Goal: Information Seeking & Learning: Learn about a topic

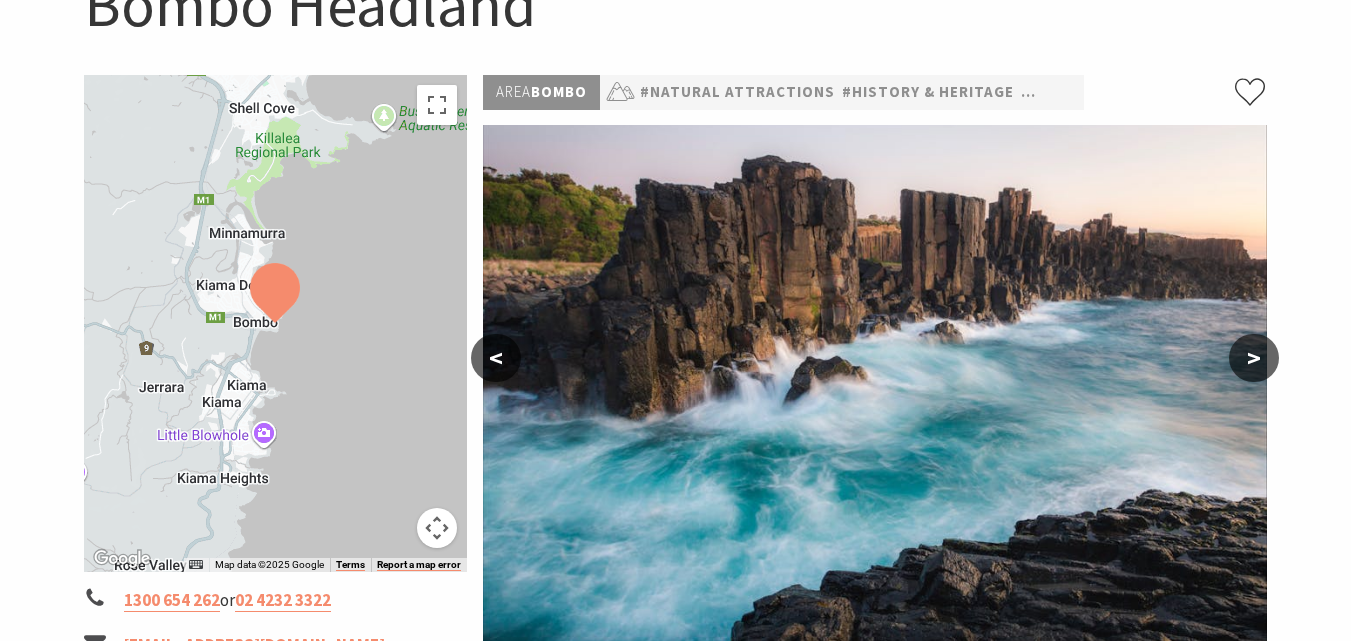
scroll to position [251, 0]
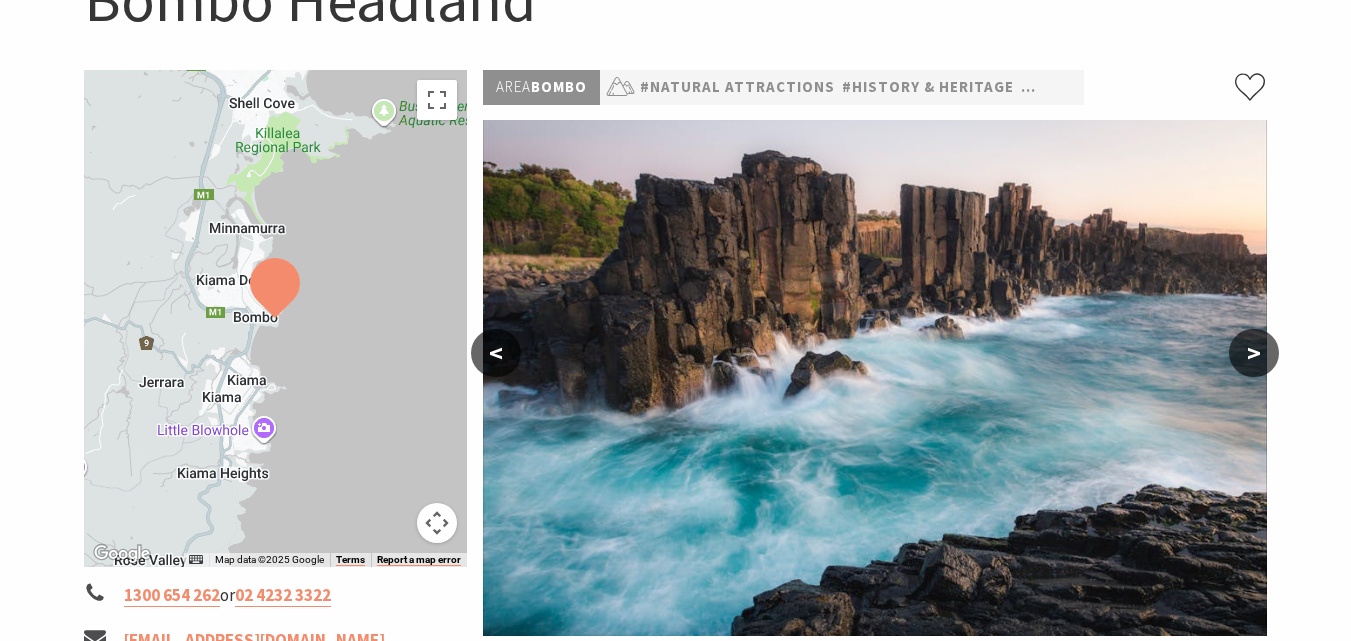
click at [1244, 359] on button ">" at bounding box center [1254, 353] width 50 height 48
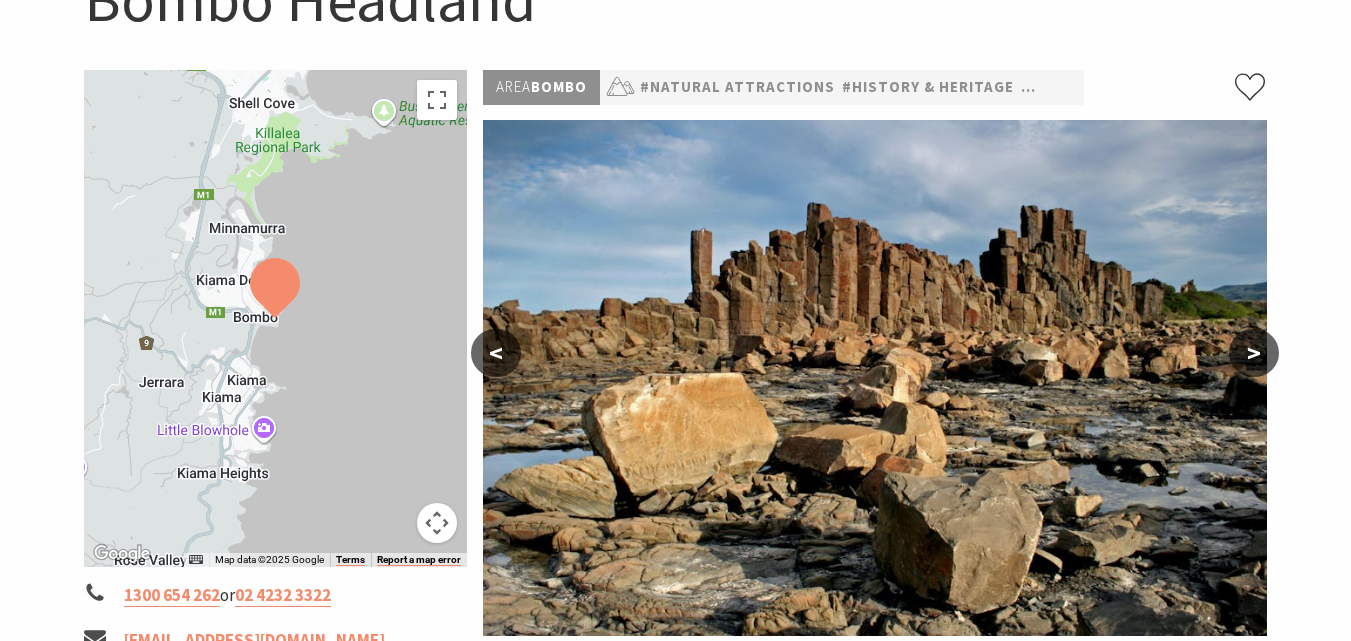
click at [1255, 347] on button ">" at bounding box center [1254, 353] width 50 height 48
click at [1253, 352] on button ">" at bounding box center [1254, 353] width 50 height 48
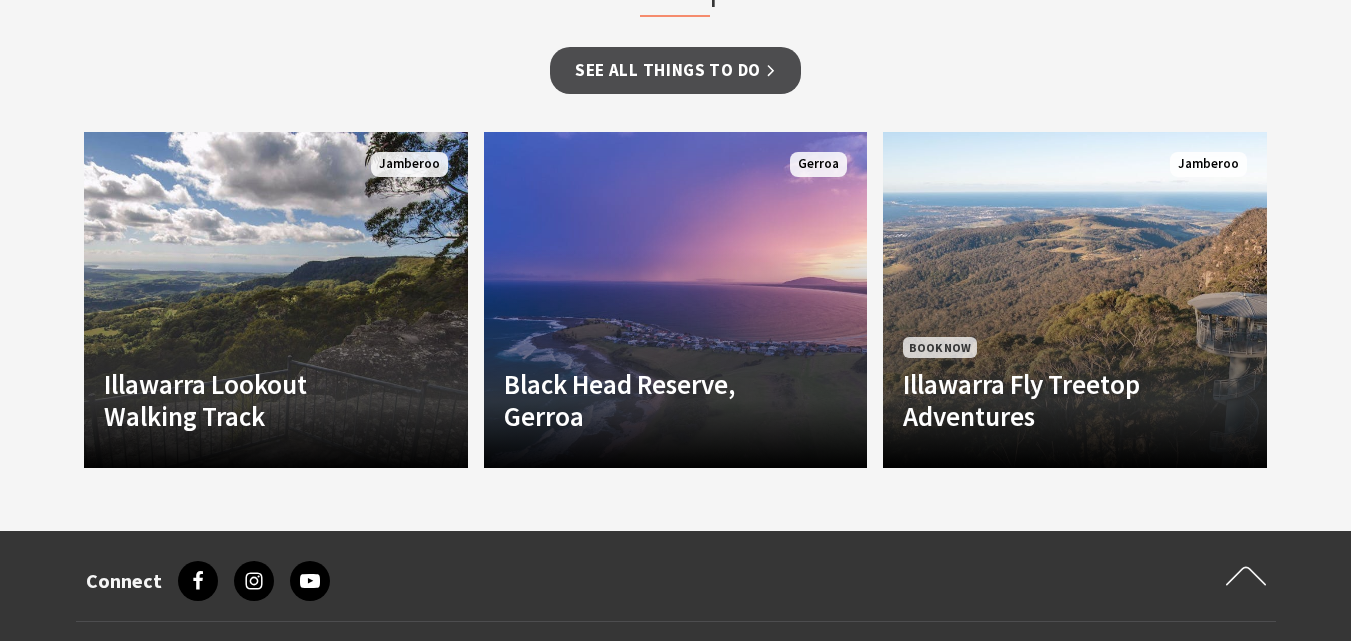
scroll to position [1518, 0]
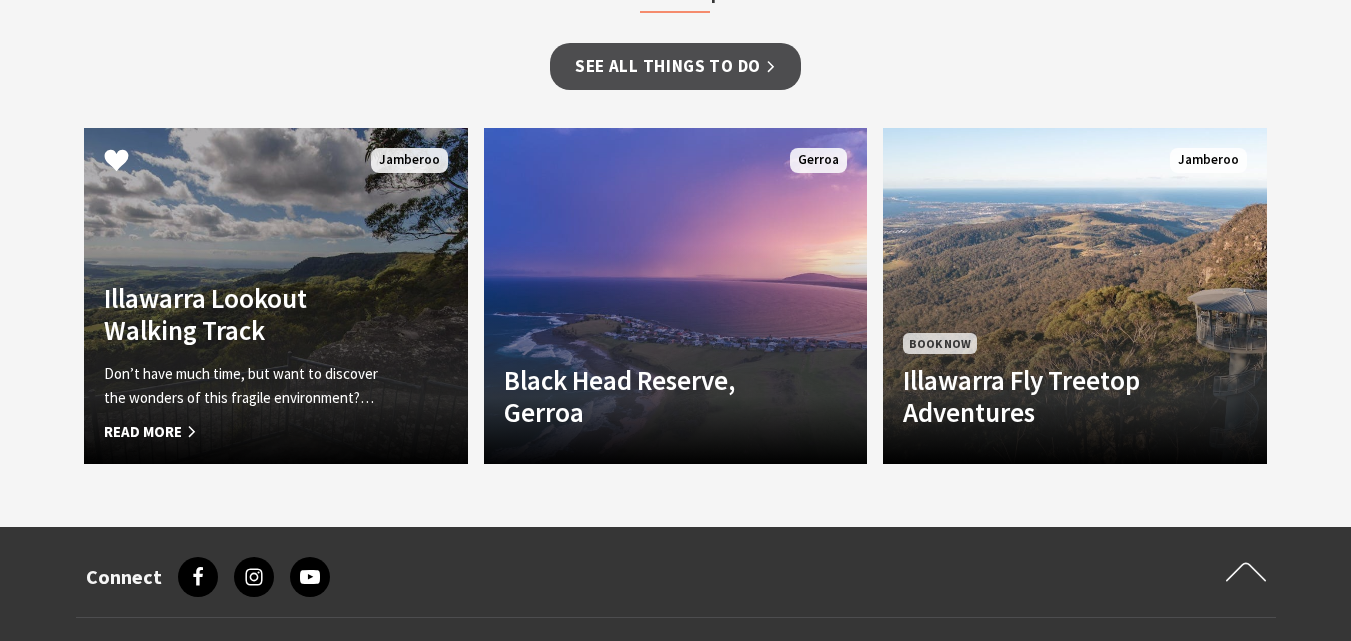
click at [185, 336] on h4 "Illawarra Lookout Walking Track" at bounding box center [247, 314] width 286 height 65
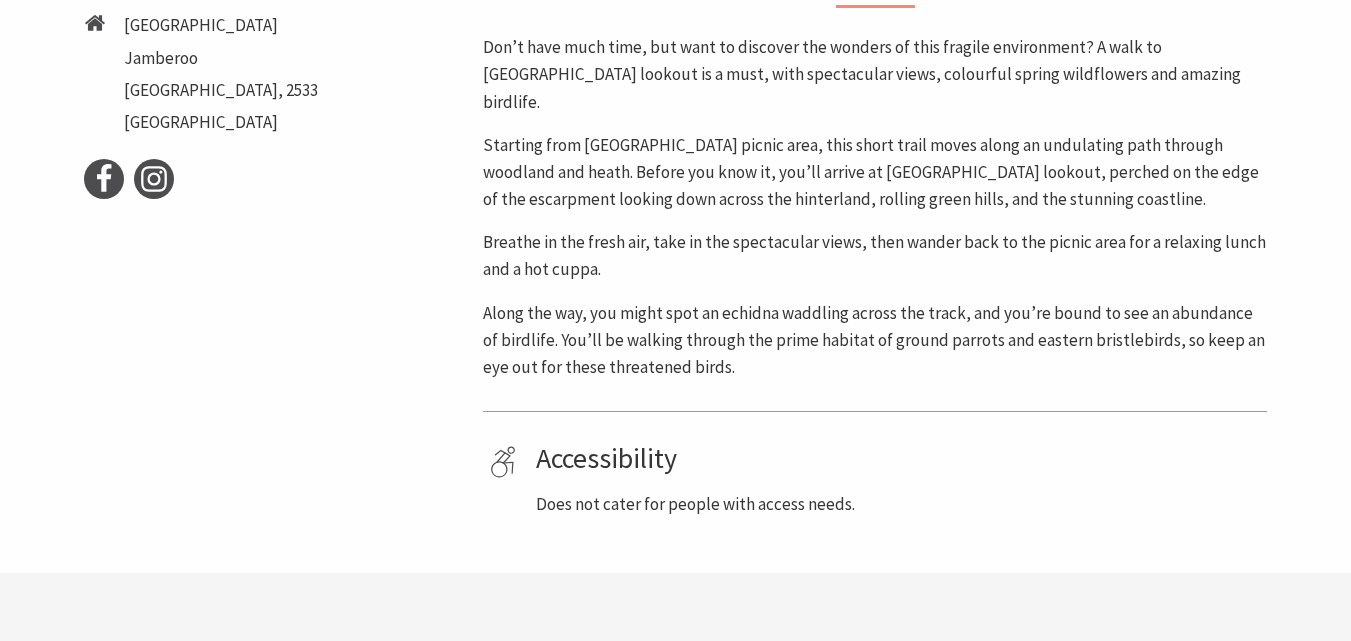
scroll to position [797, 0]
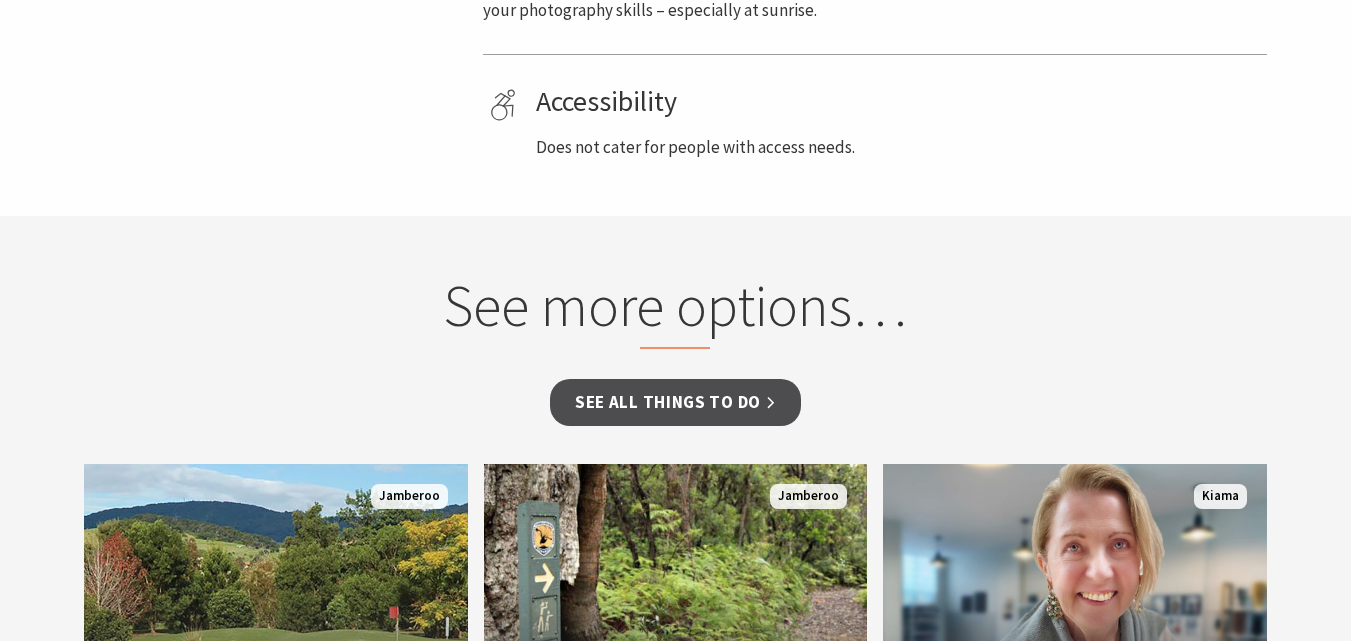
scroll to position [1261, 0]
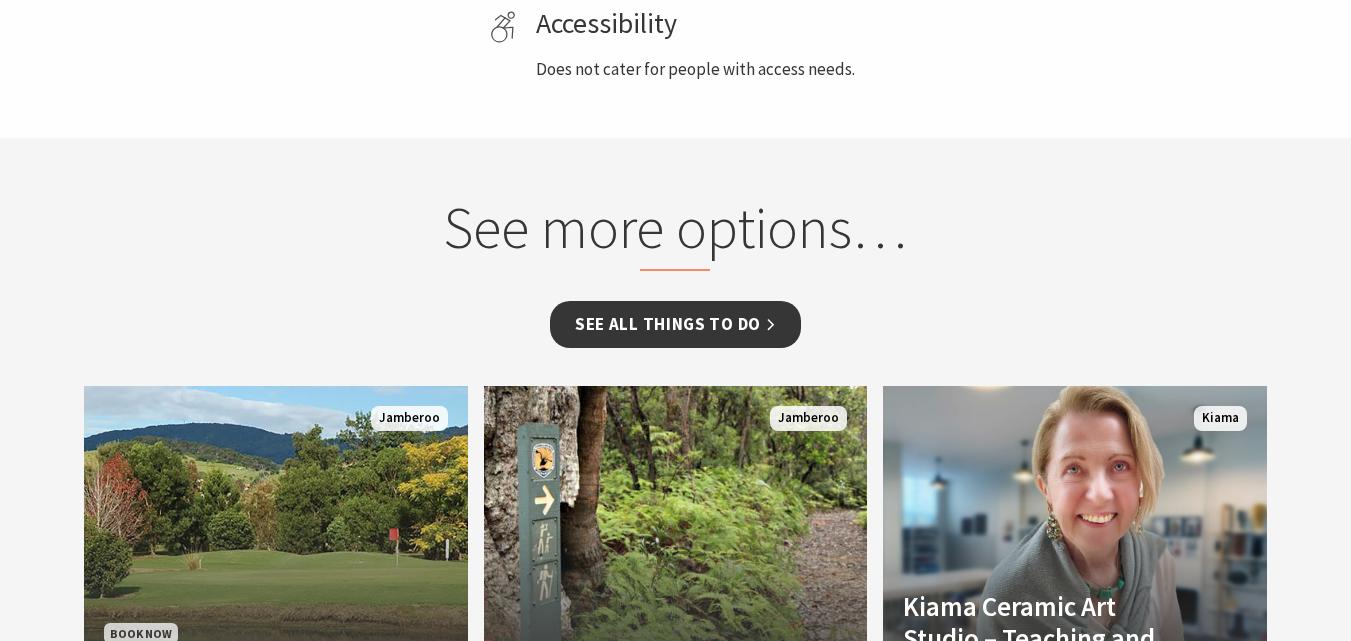
click at [747, 319] on link "See all Things To Do" at bounding box center [675, 324] width 251 height 47
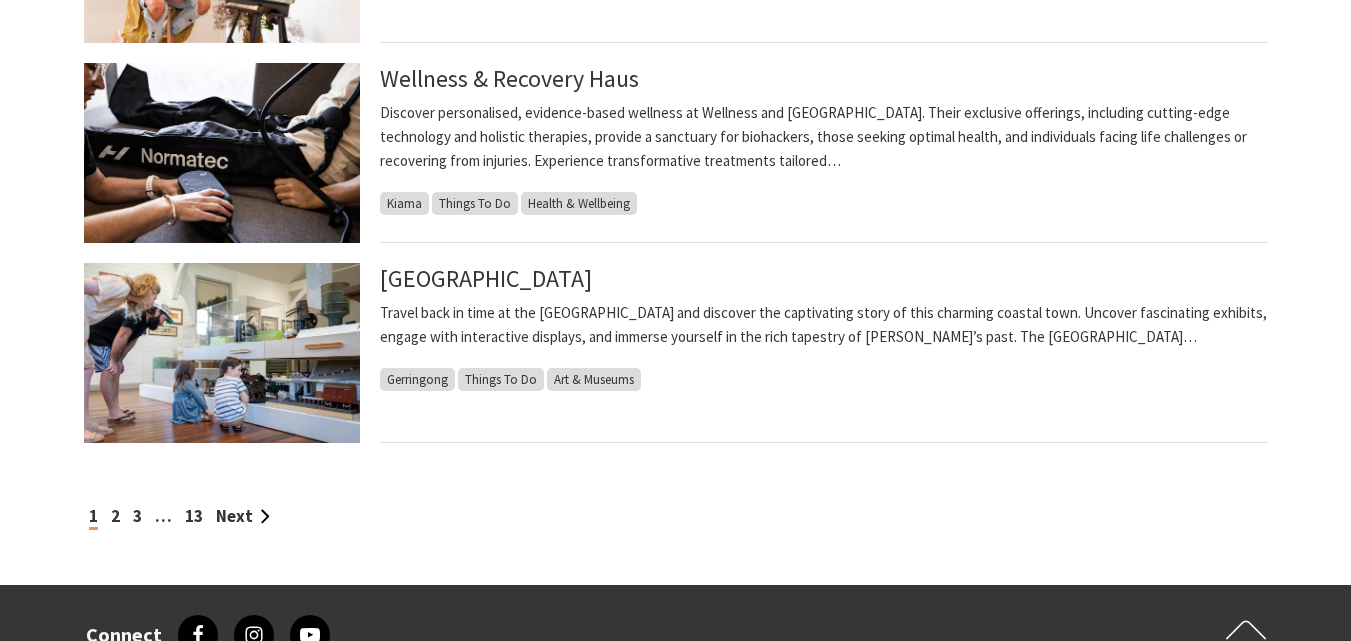
scroll to position [2106, 0]
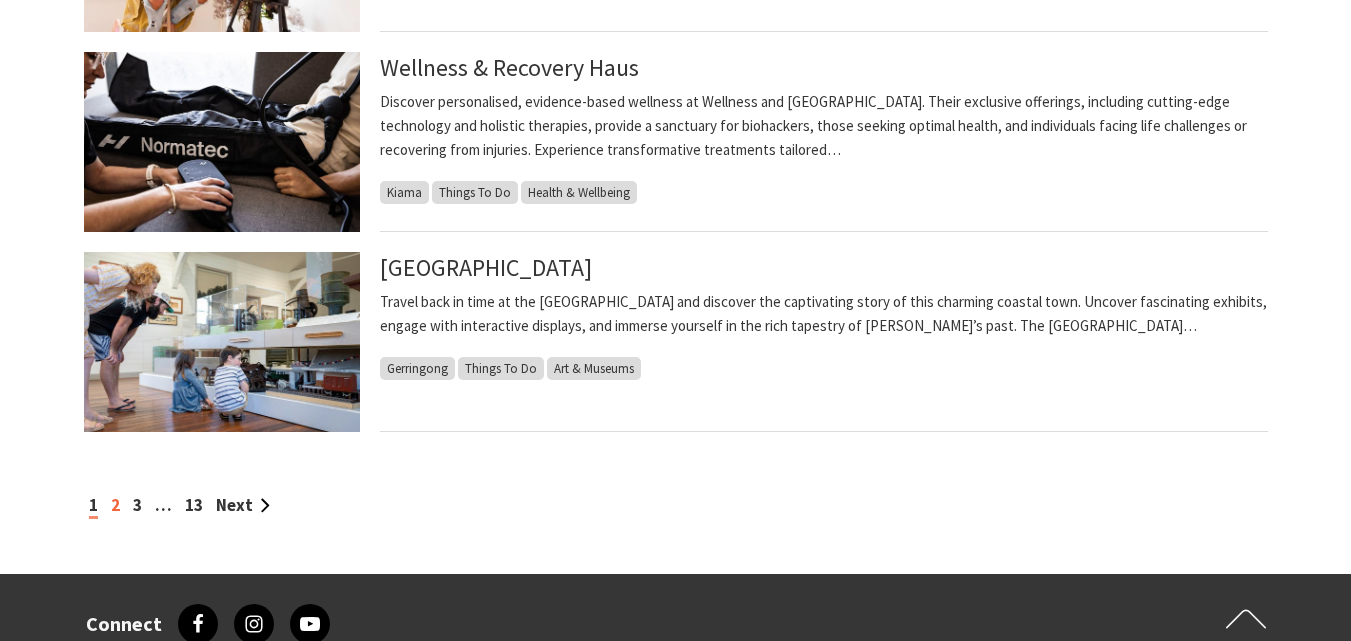
click at [116, 505] on link "2" at bounding box center [115, 505] width 9 height 22
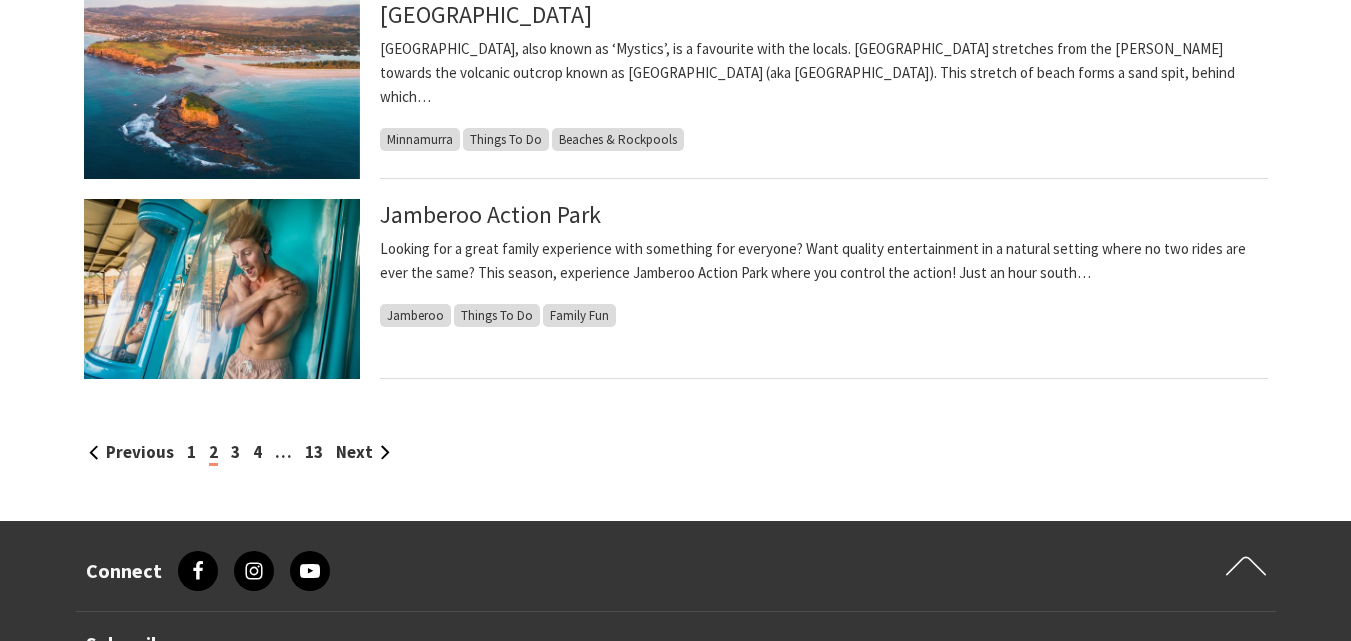
scroll to position [2176, 0]
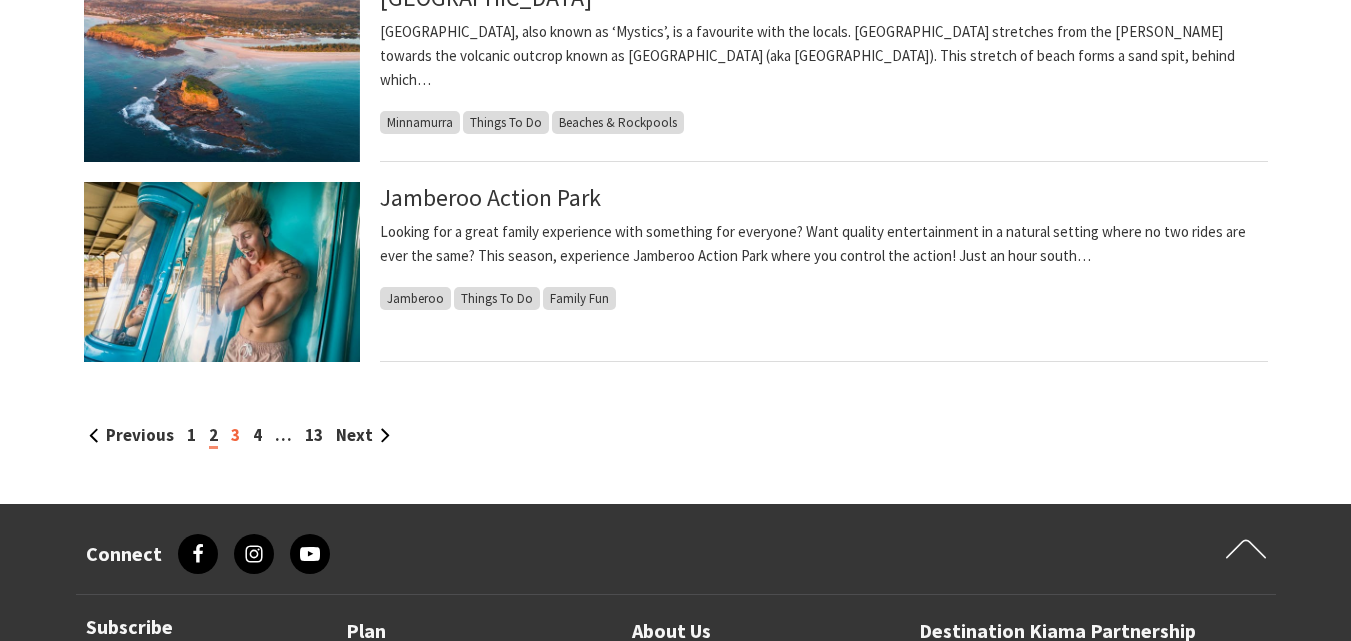
click at [231, 437] on link "3" at bounding box center [235, 435] width 9 height 22
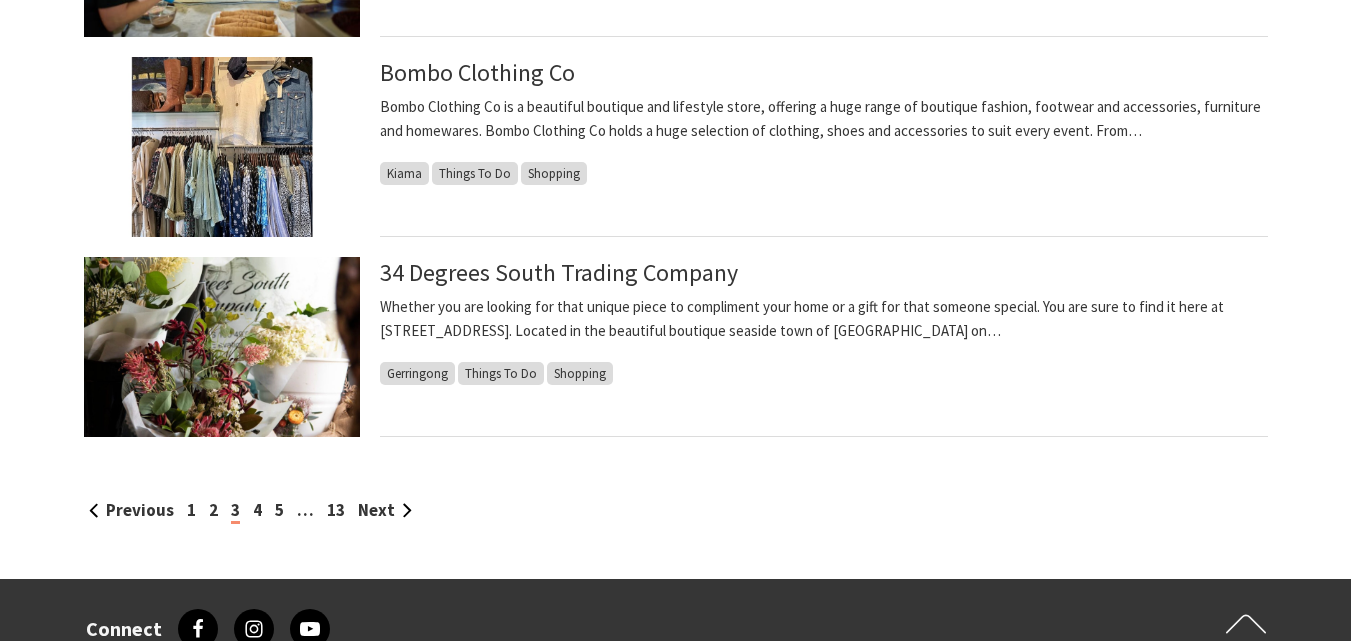
scroll to position [2143, 0]
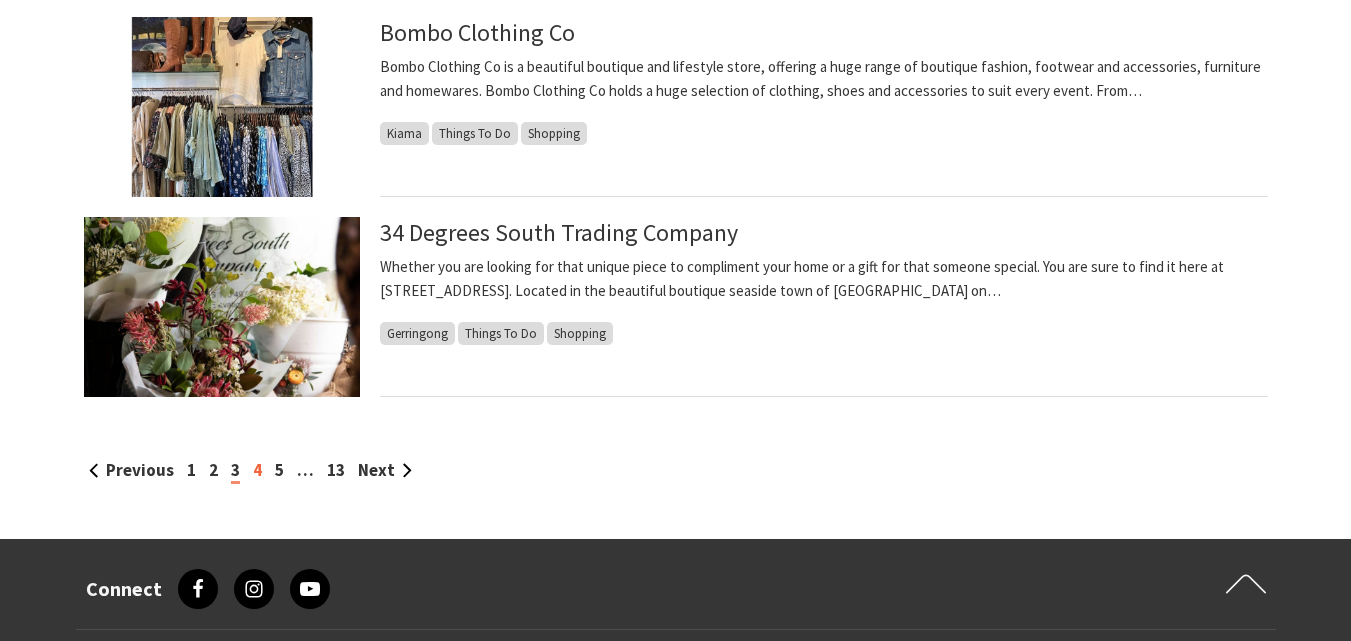
click at [253, 473] on link "4" at bounding box center [257, 470] width 9 height 22
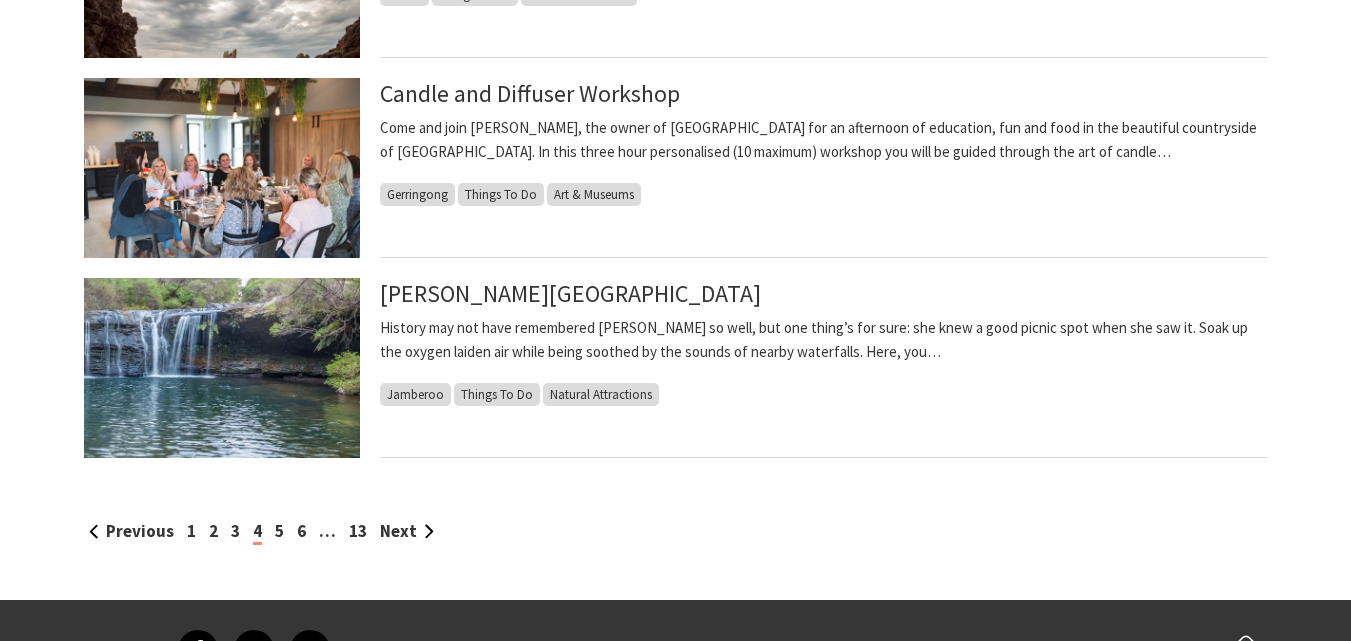
scroll to position [2103, 0]
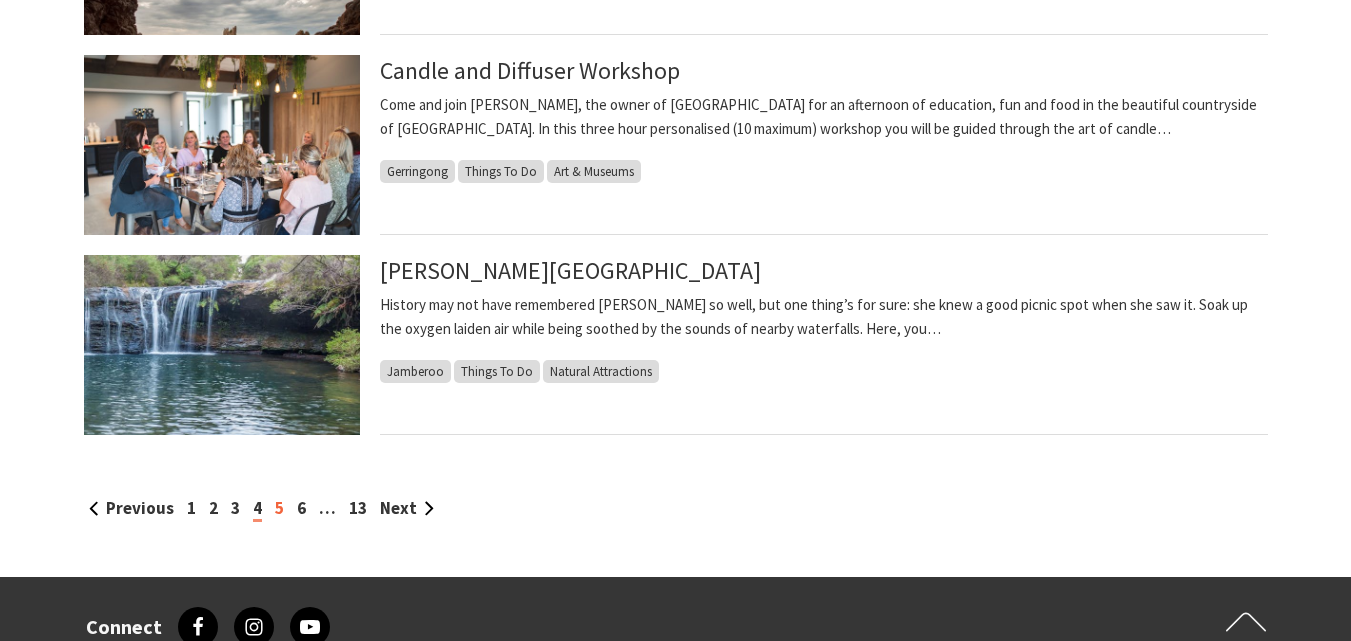
click at [280, 517] on link "5" at bounding box center [279, 508] width 9 height 22
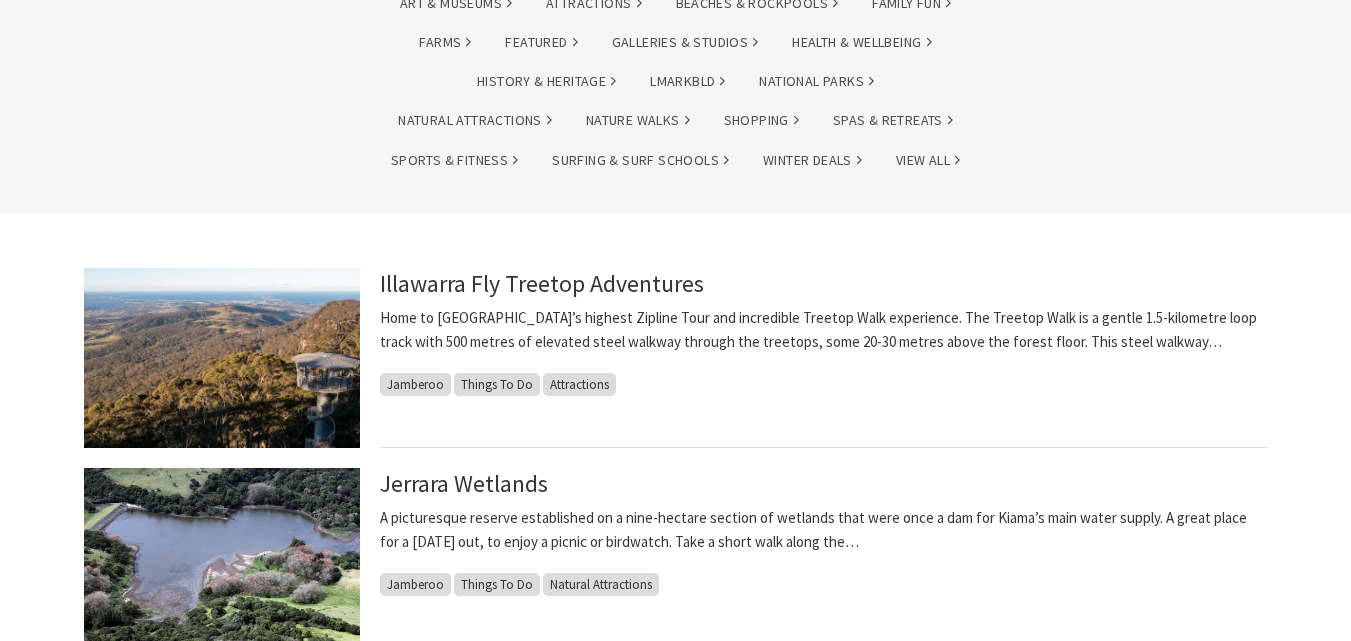
scroll to position [371, 0]
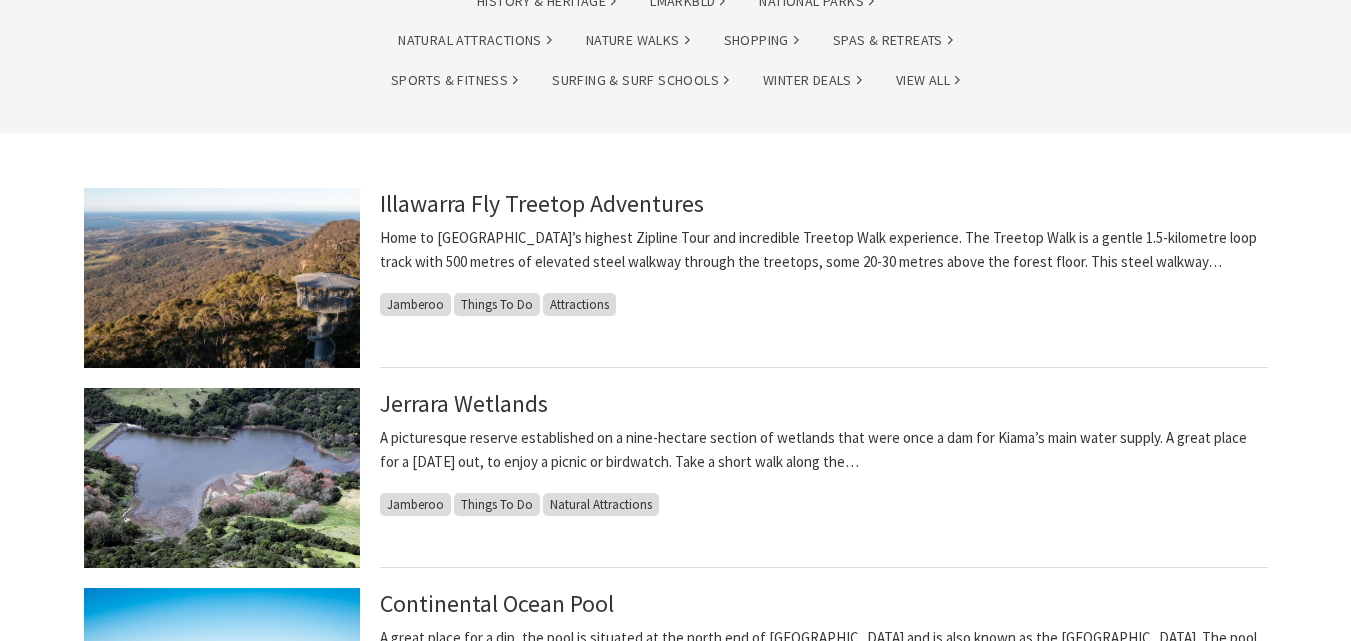
click at [261, 276] on img at bounding box center [222, 278] width 276 height 180
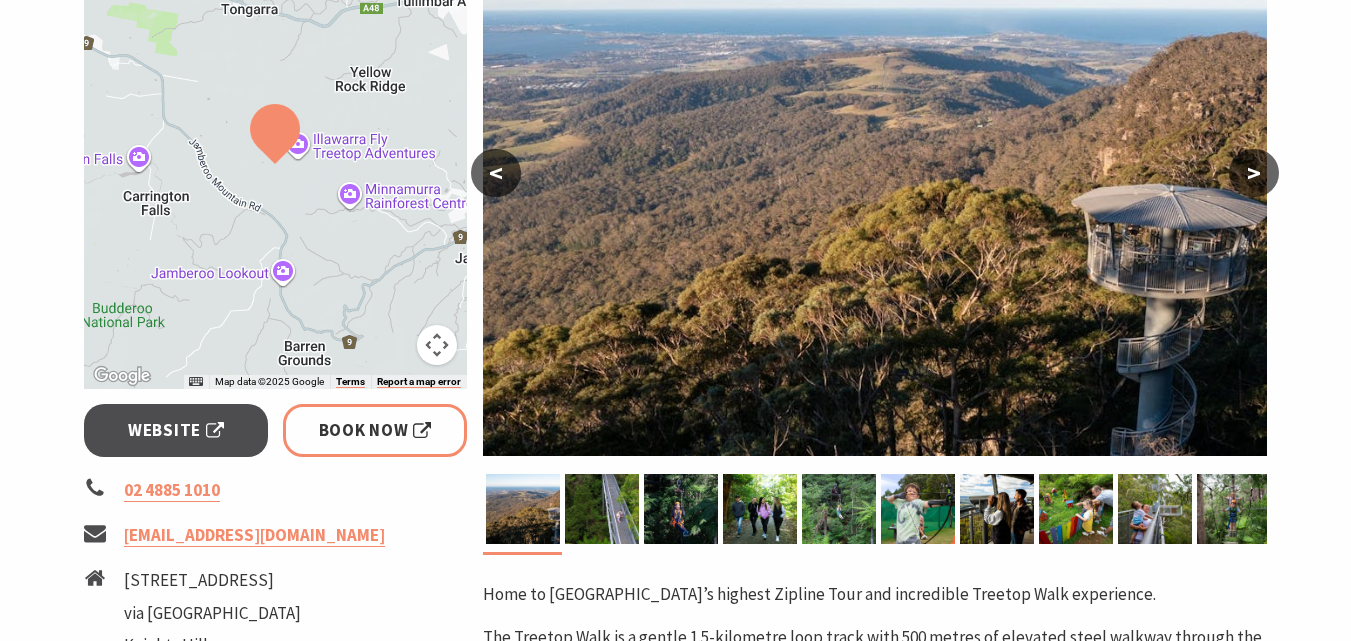
scroll to position [447, 0]
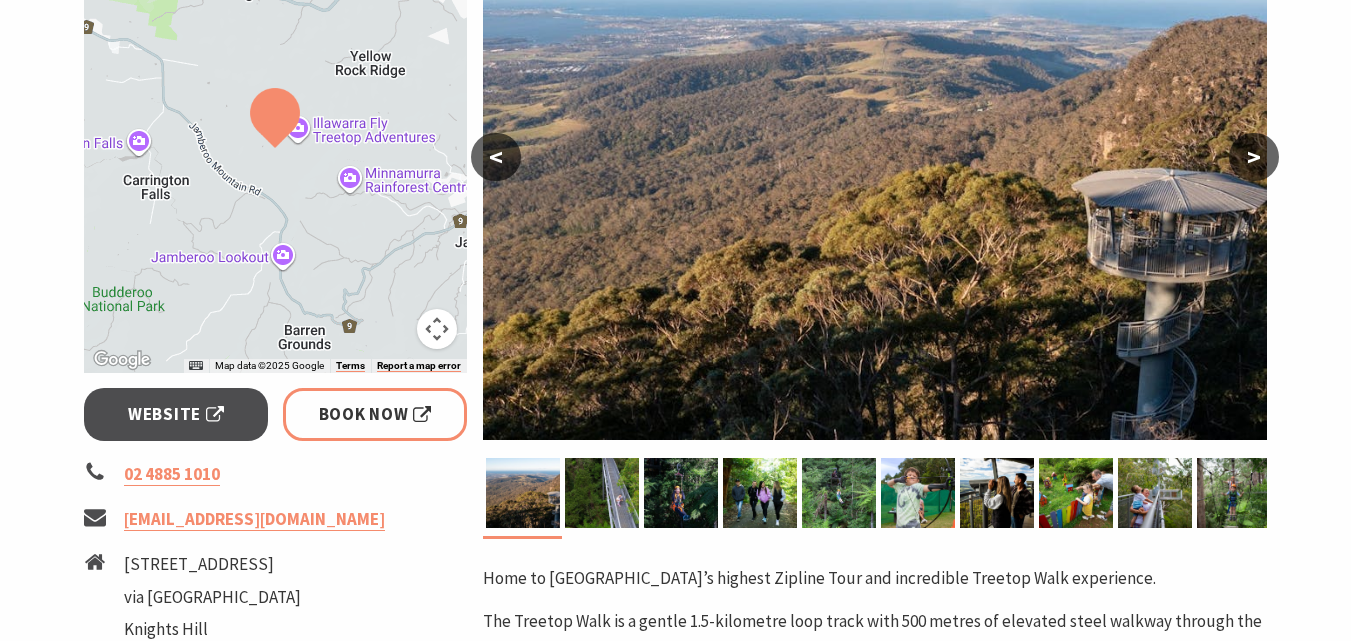
click at [1257, 160] on button ">" at bounding box center [1254, 157] width 50 height 48
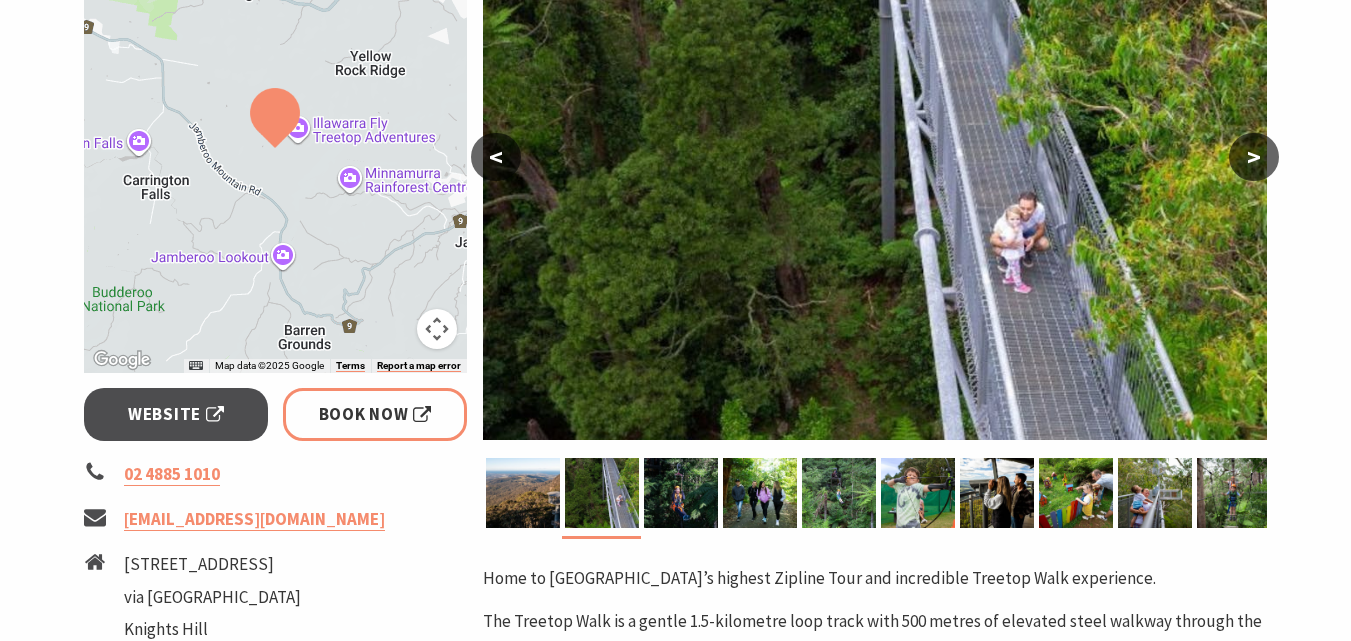
click at [1254, 157] on button ">" at bounding box center [1254, 157] width 50 height 48
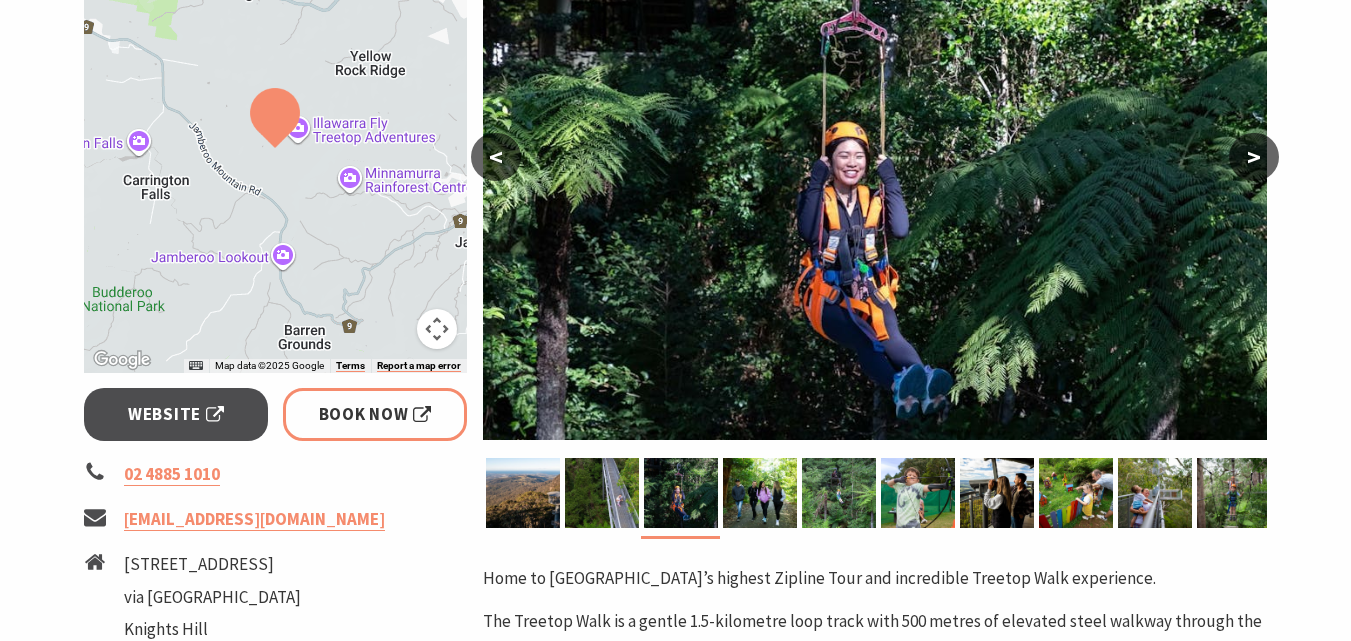
click at [1246, 157] on button ">" at bounding box center [1254, 157] width 50 height 48
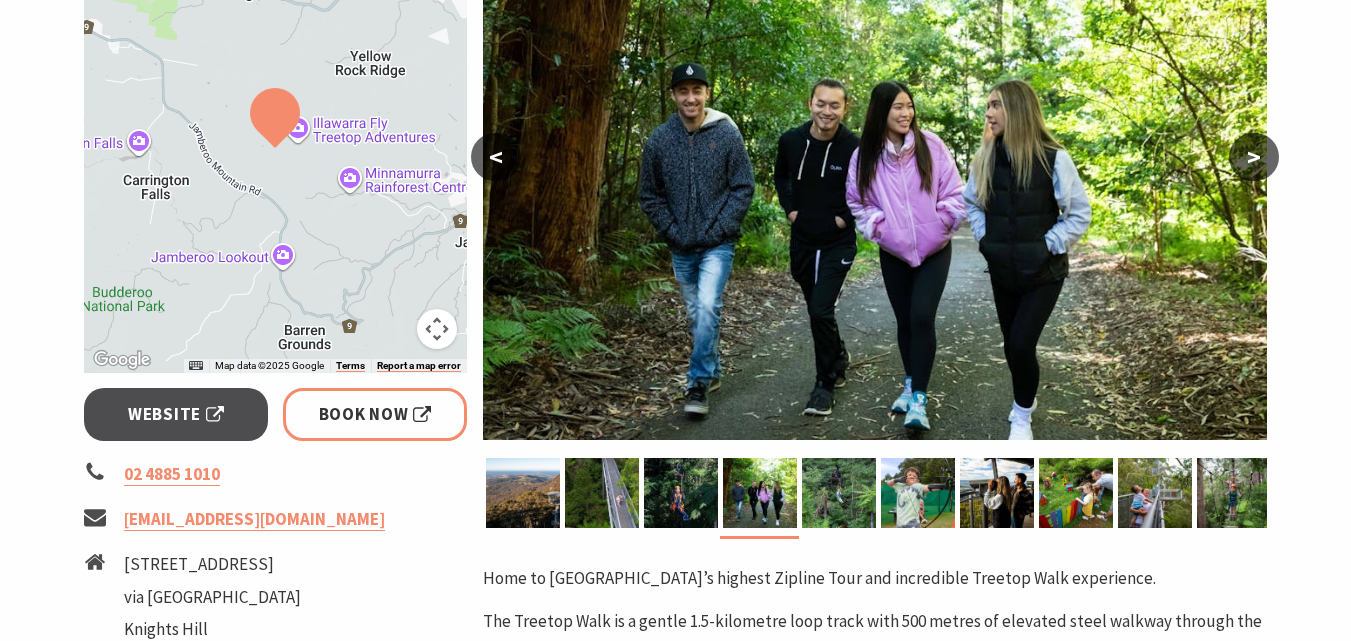
click at [1250, 155] on button ">" at bounding box center [1254, 157] width 50 height 48
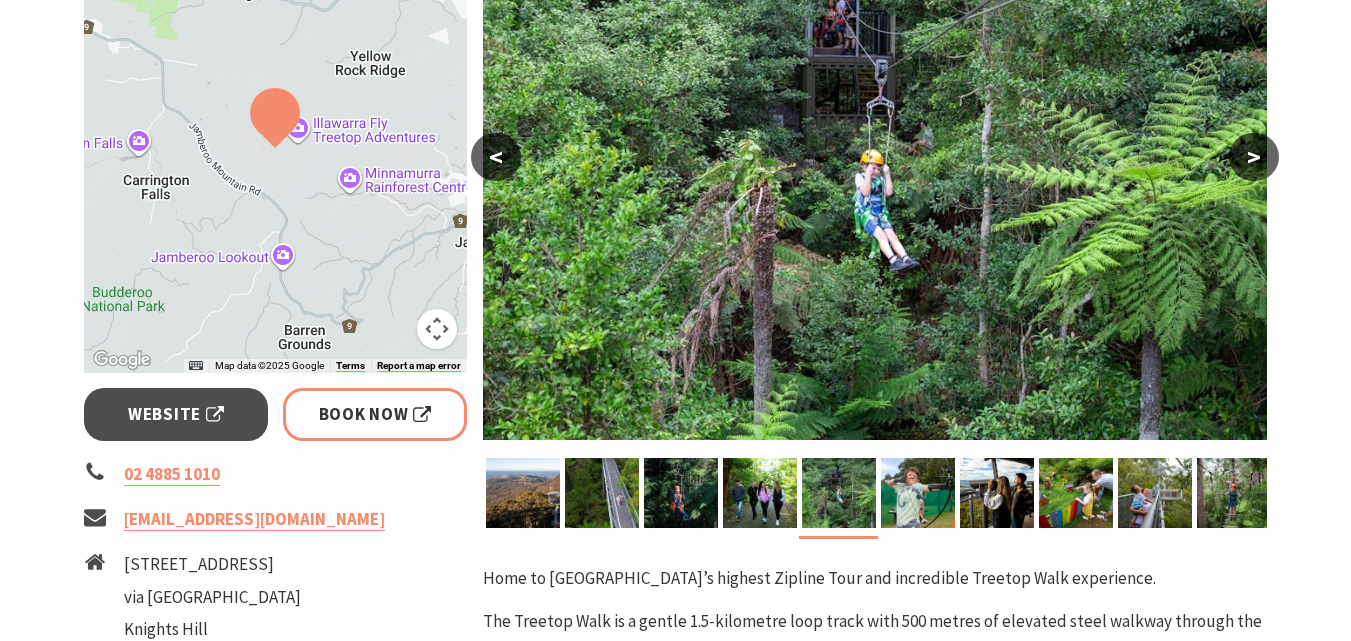
click at [1250, 155] on button ">" at bounding box center [1254, 157] width 50 height 48
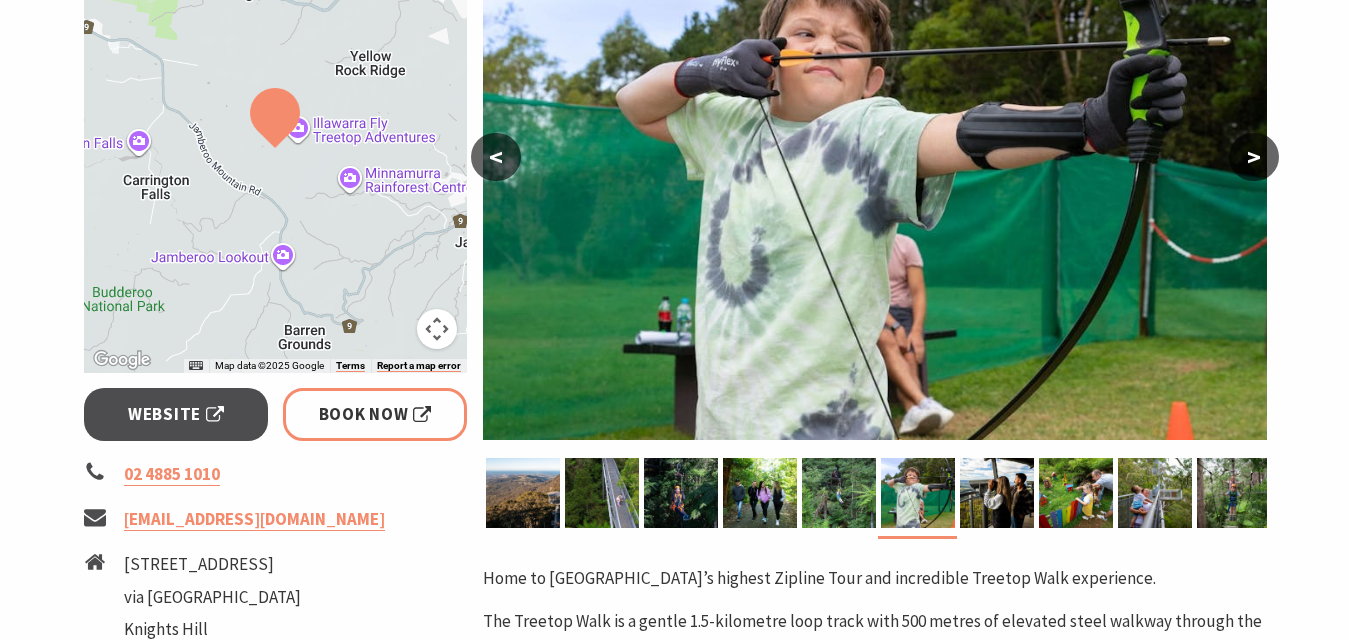
click at [1250, 155] on button ">" at bounding box center [1254, 157] width 50 height 48
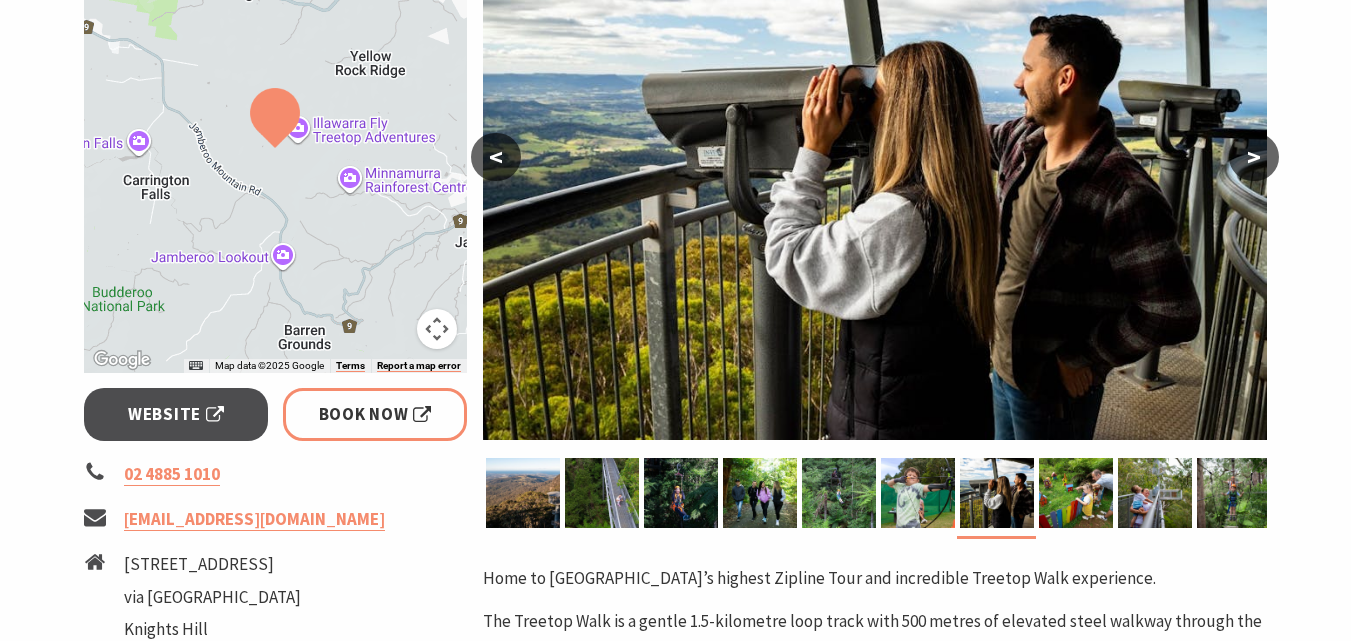
click at [1251, 155] on button ">" at bounding box center [1254, 157] width 50 height 48
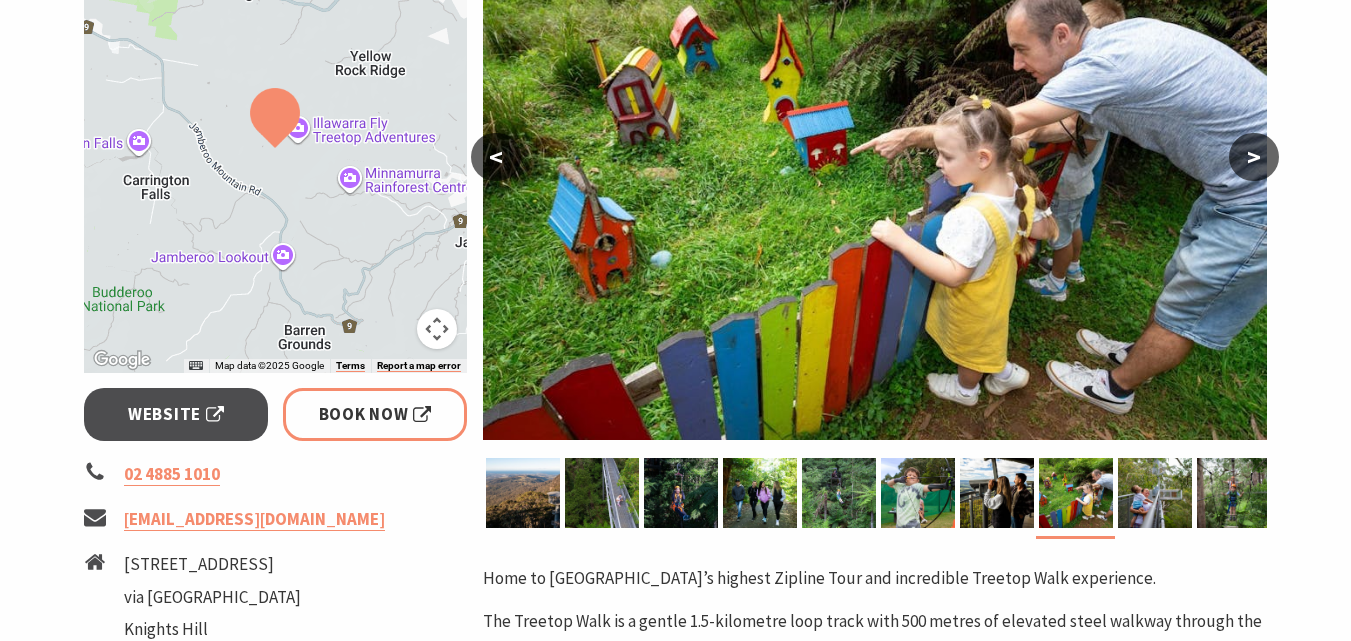
click at [1251, 155] on button ">" at bounding box center [1254, 157] width 50 height 48
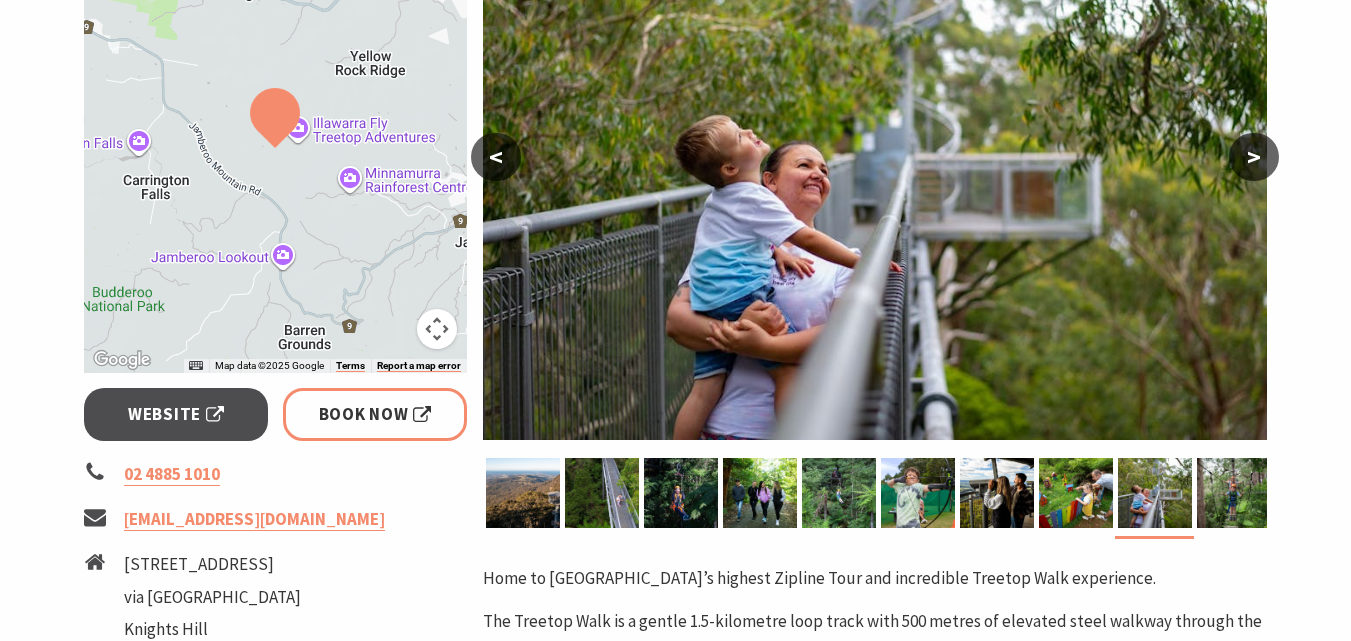
click at [1251, 155] on button ">" at bounding box center [1254, 157] width 50 height 48
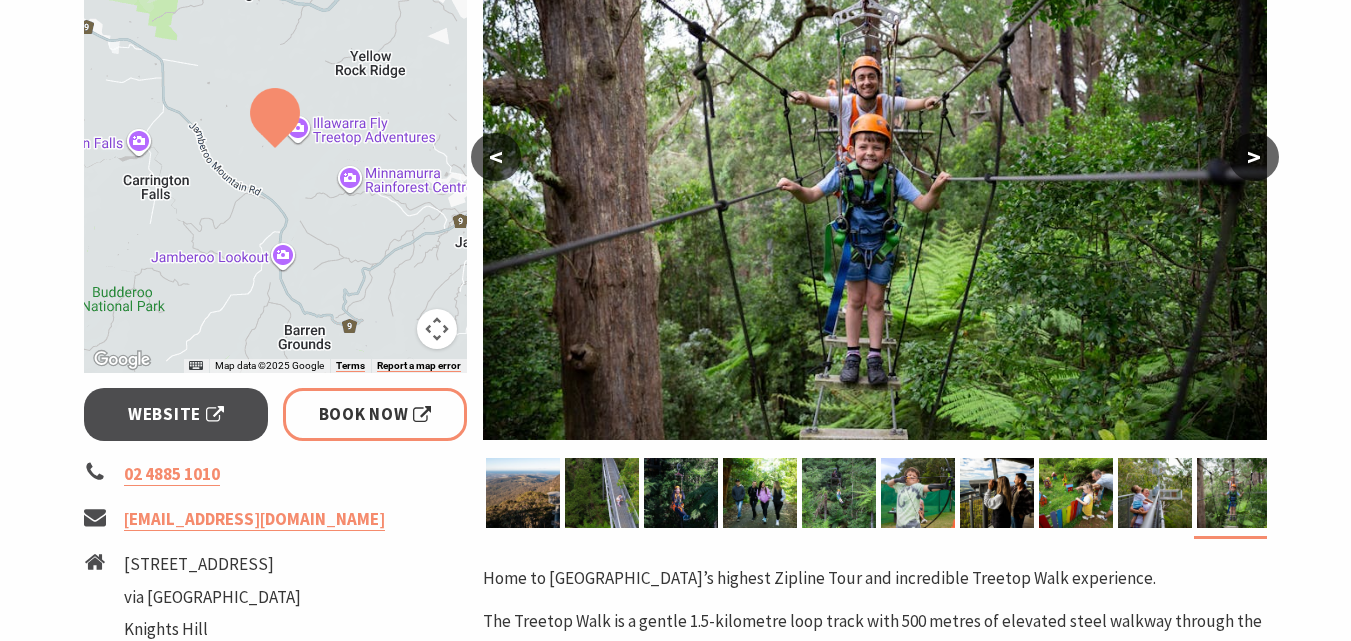
click at [1251, 155] on button ">" at bounding box center [1254, 157] width 50 height 48
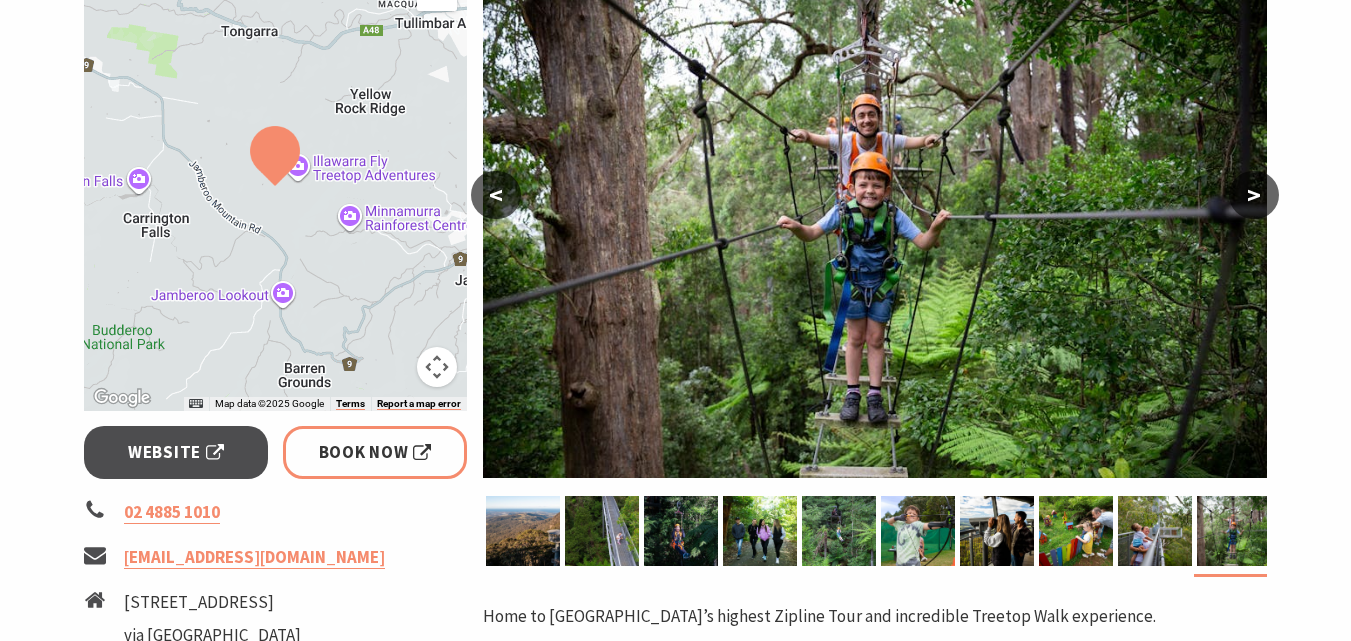
scroll to position [272, 0]
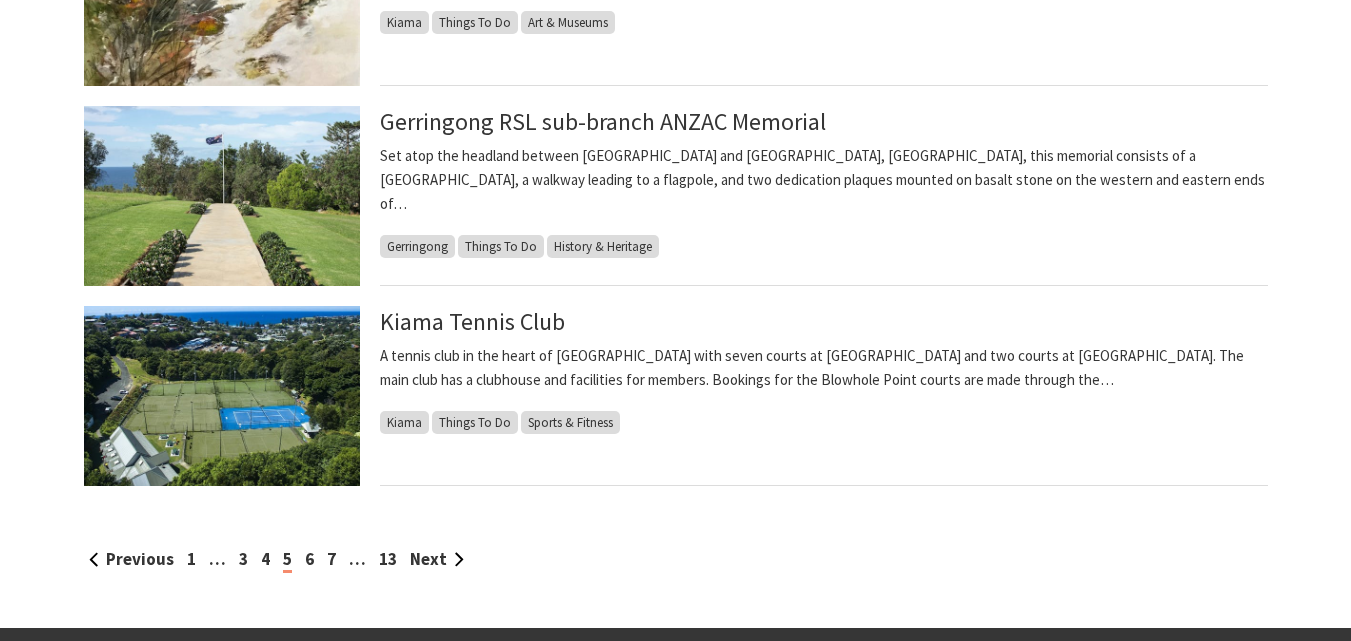
scroll to position [2143, 0]
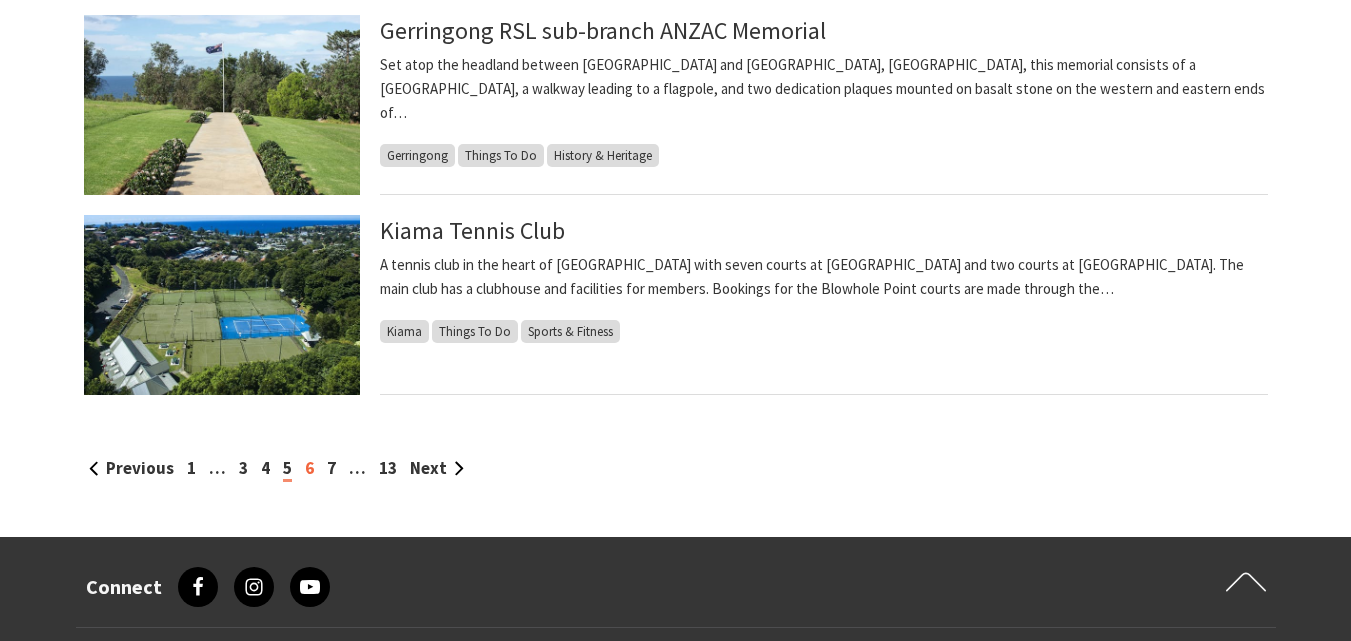
click at [305, 473] on link "6" at bounding box center [309, 468] width 9 height 22
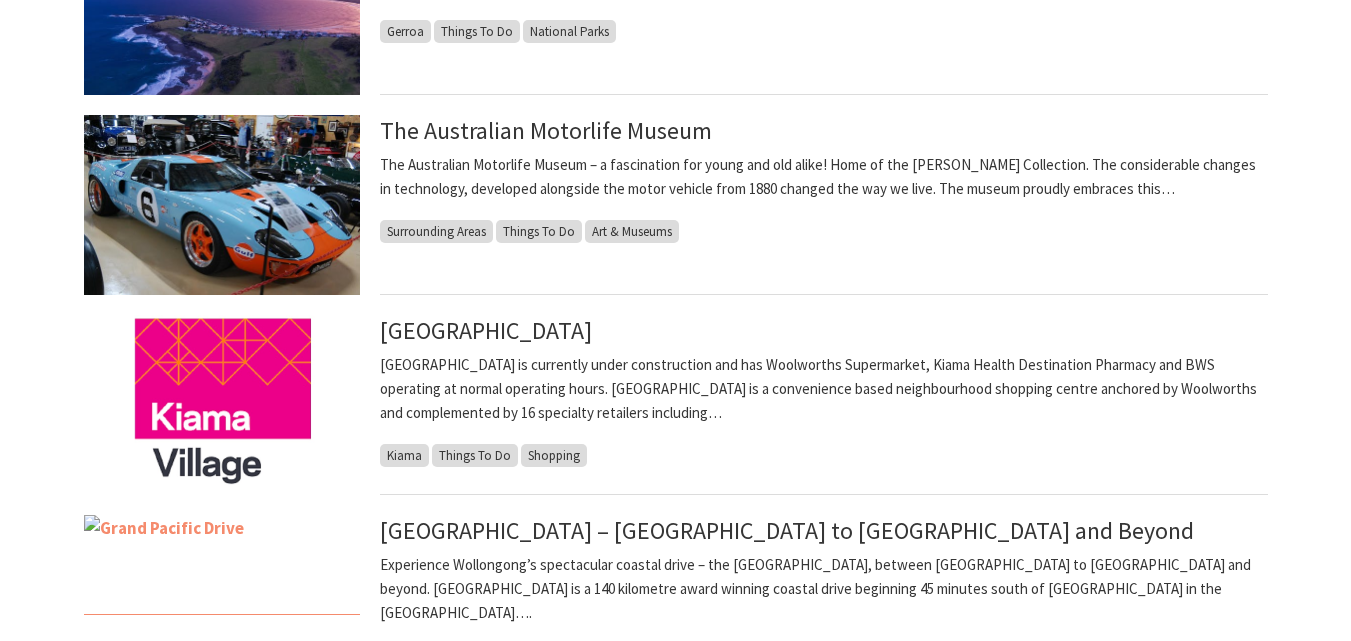
scroll to position [849, 0]
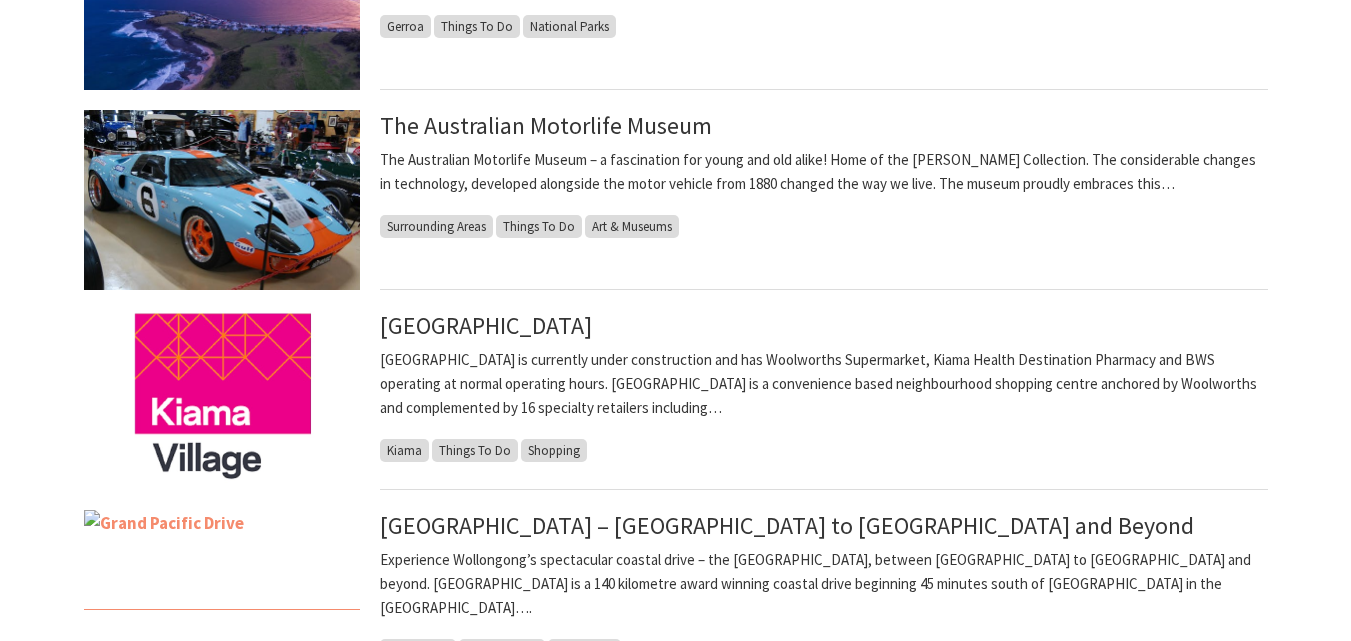
click at [248, 186] on img at bounding box center [222, 200] width 276 height 180
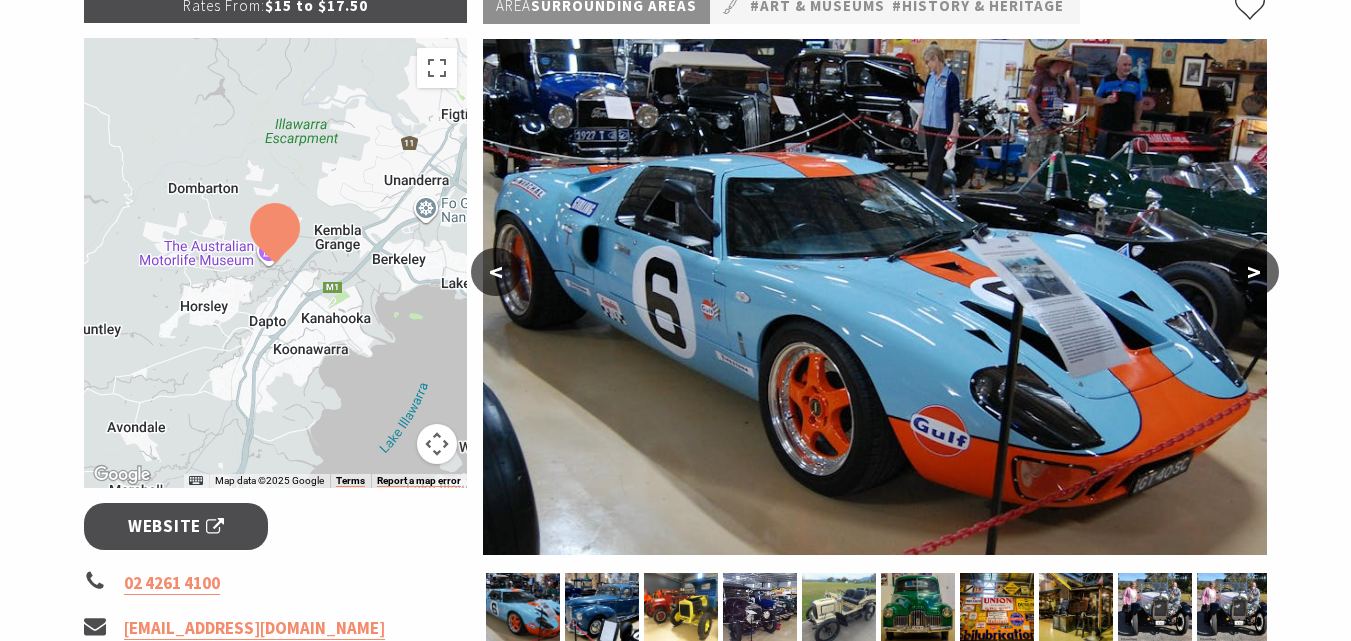
scroll to position [315, 0]
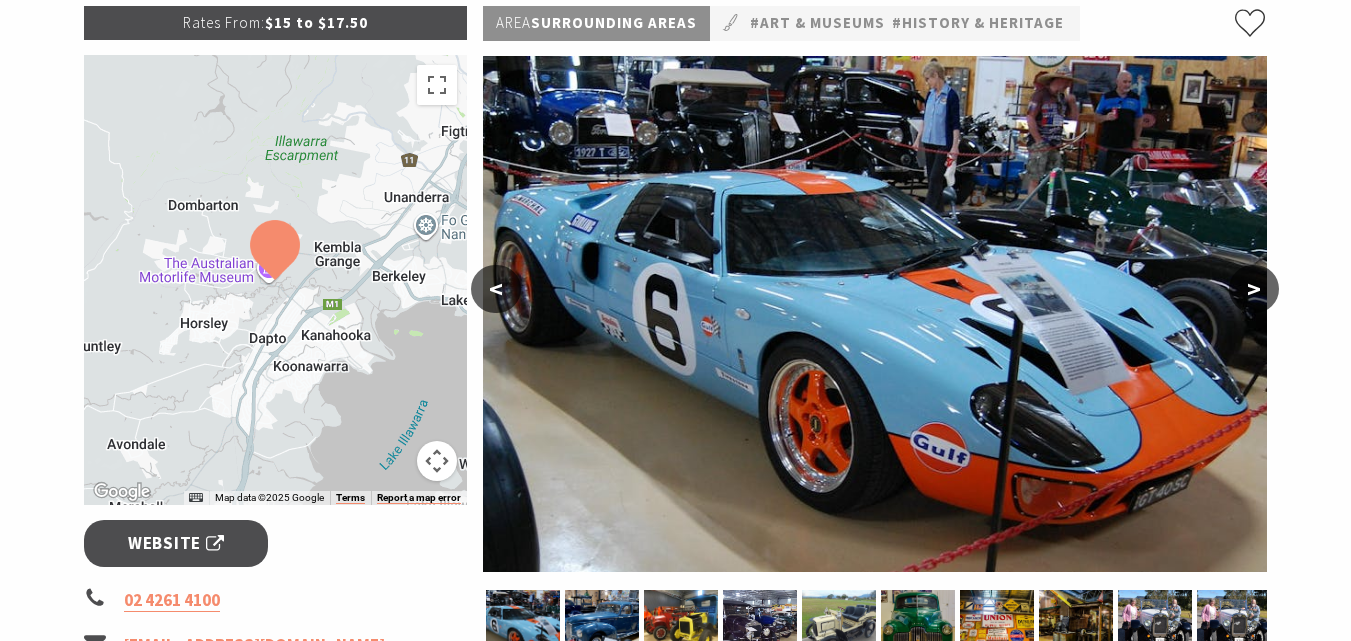
click at [1259, 290] on button ">" at bounding box center [1254, 289] width 50 height 48
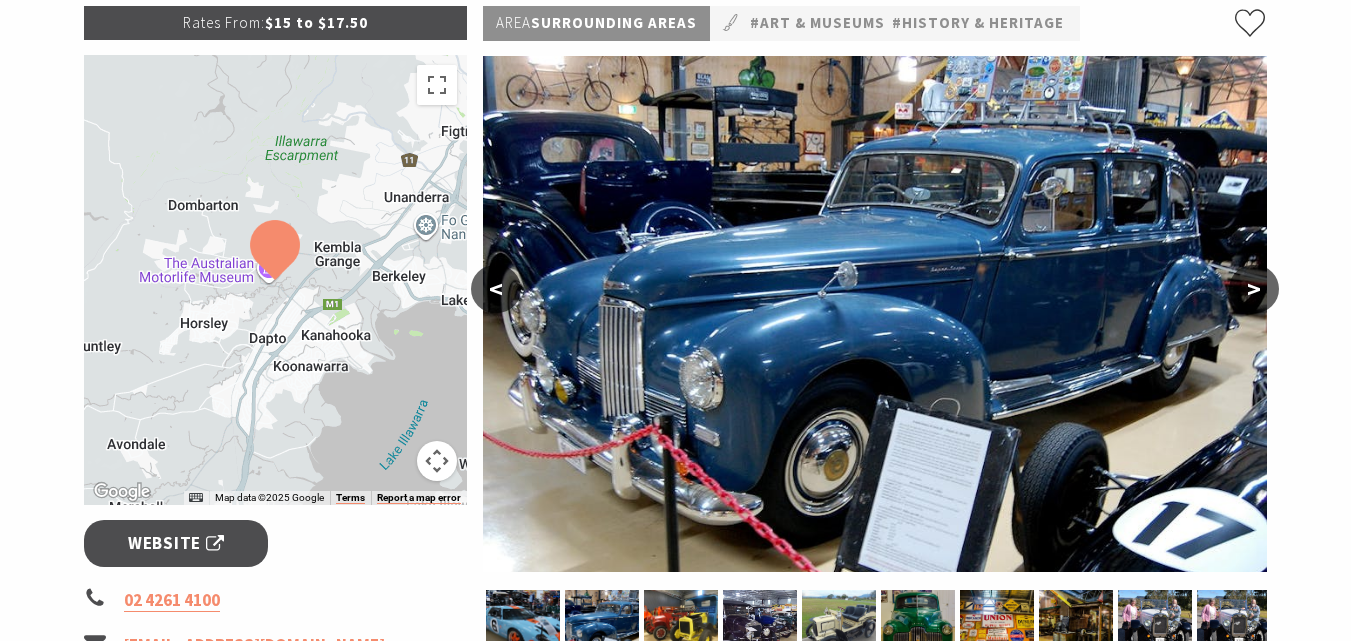
click at [1254, 287] on button ">" at bounding box center [1254, 289] width 50 height 48
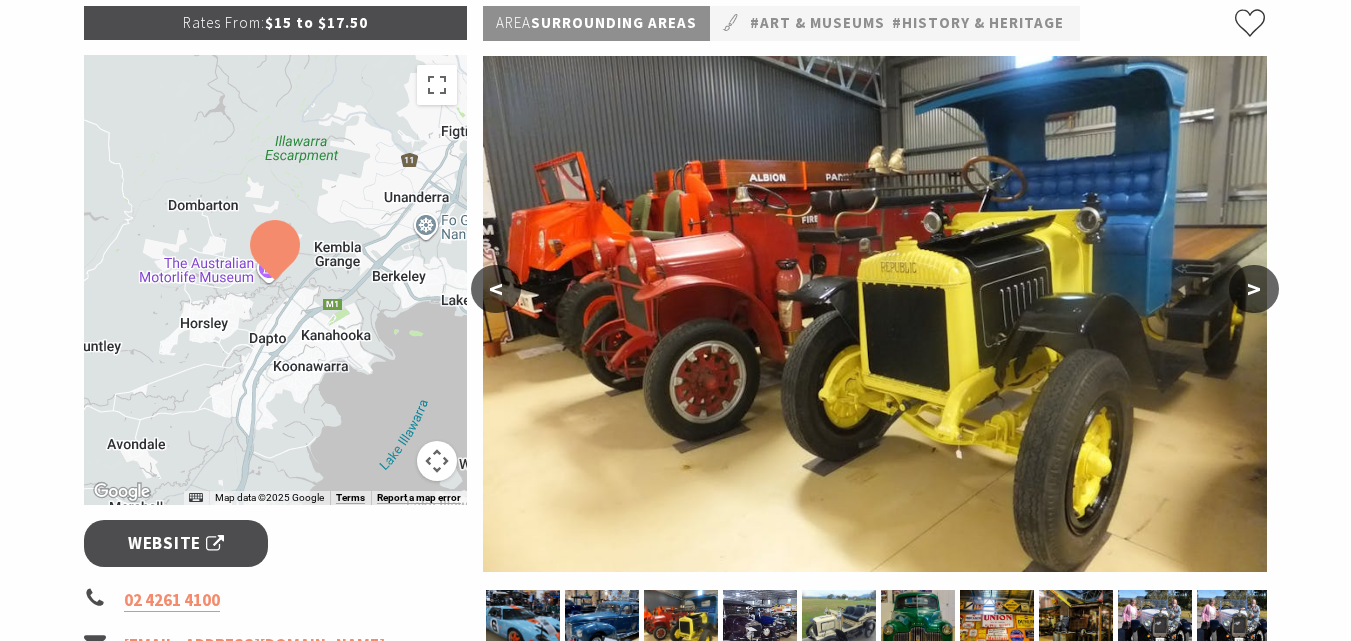
click at [1252, 287] on button ">" at bounding box center [1254, 289] width 50 height 48
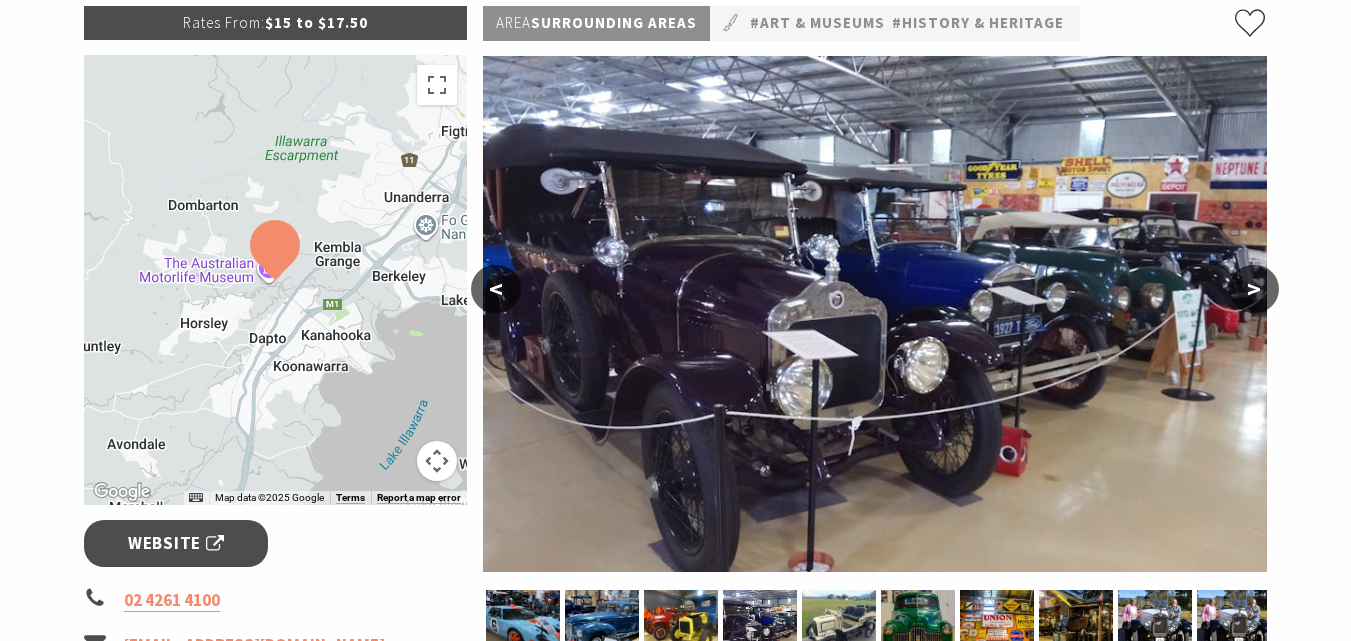
click at [1252, 287] on button ">" at bounding box center [1254, 289] width 50 height 48
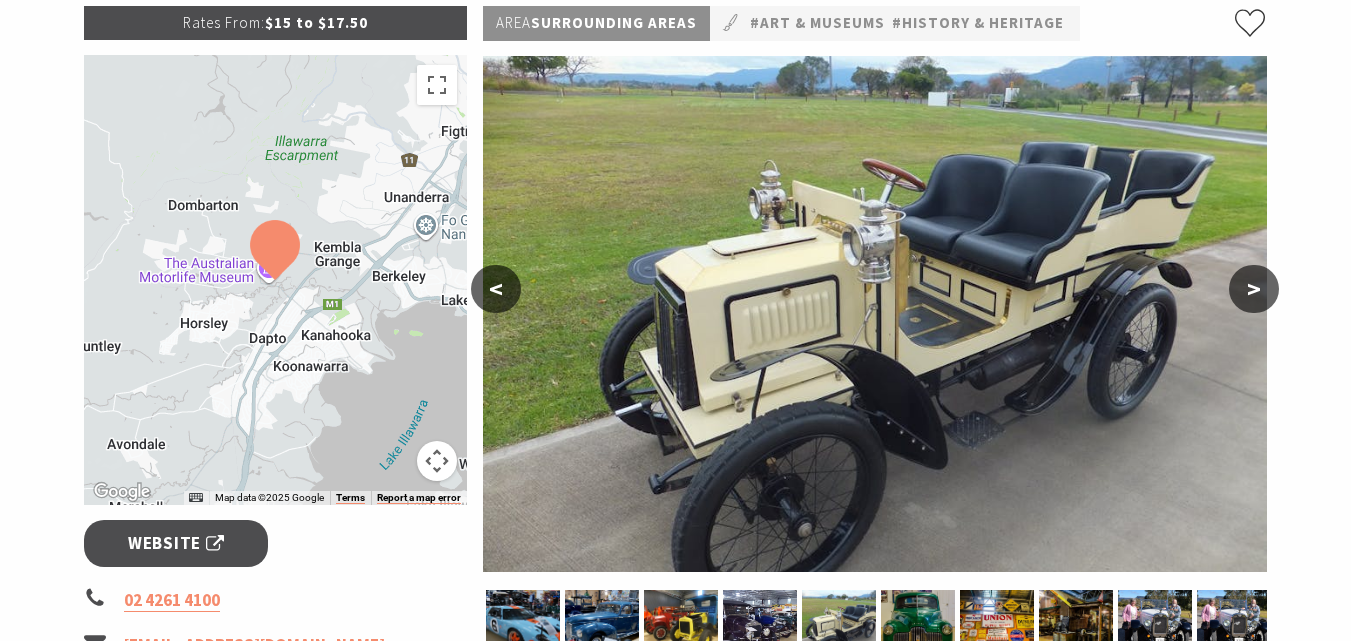
click at [1252, 287] on button ">" at bounding box center [1254, 289] width 50 height 48
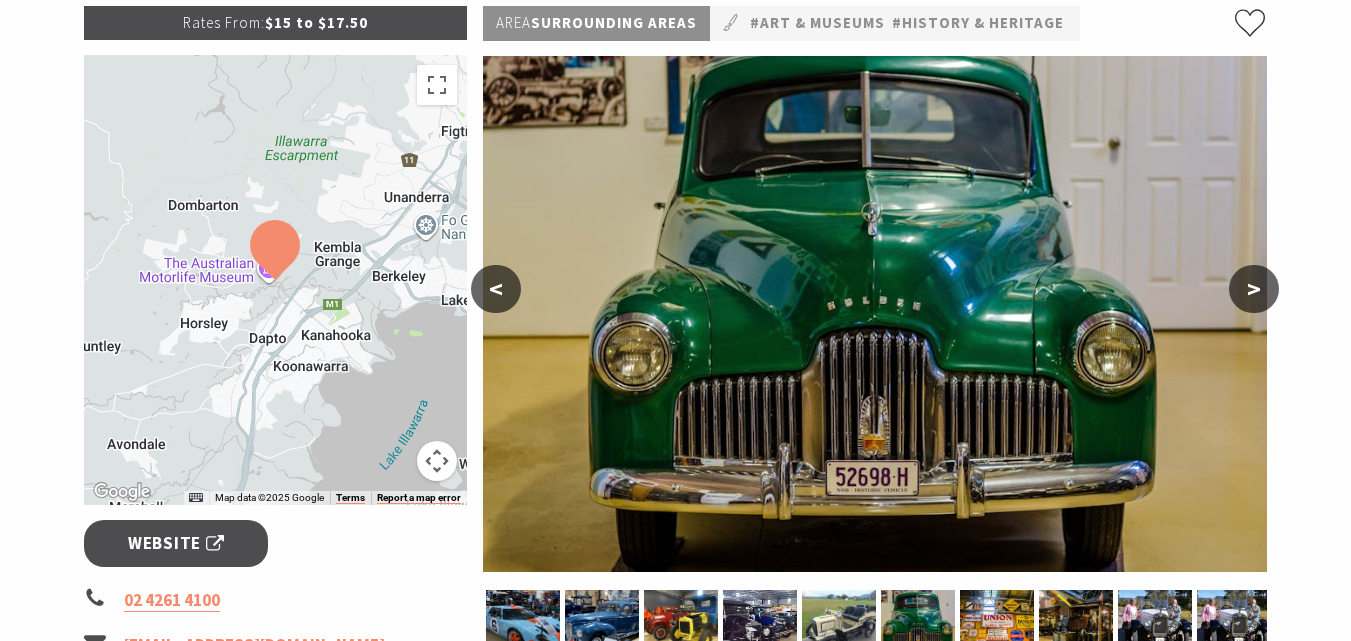
click at [1252, 287] on button ">" at bounding box center [1254, 289] width 50 height 48
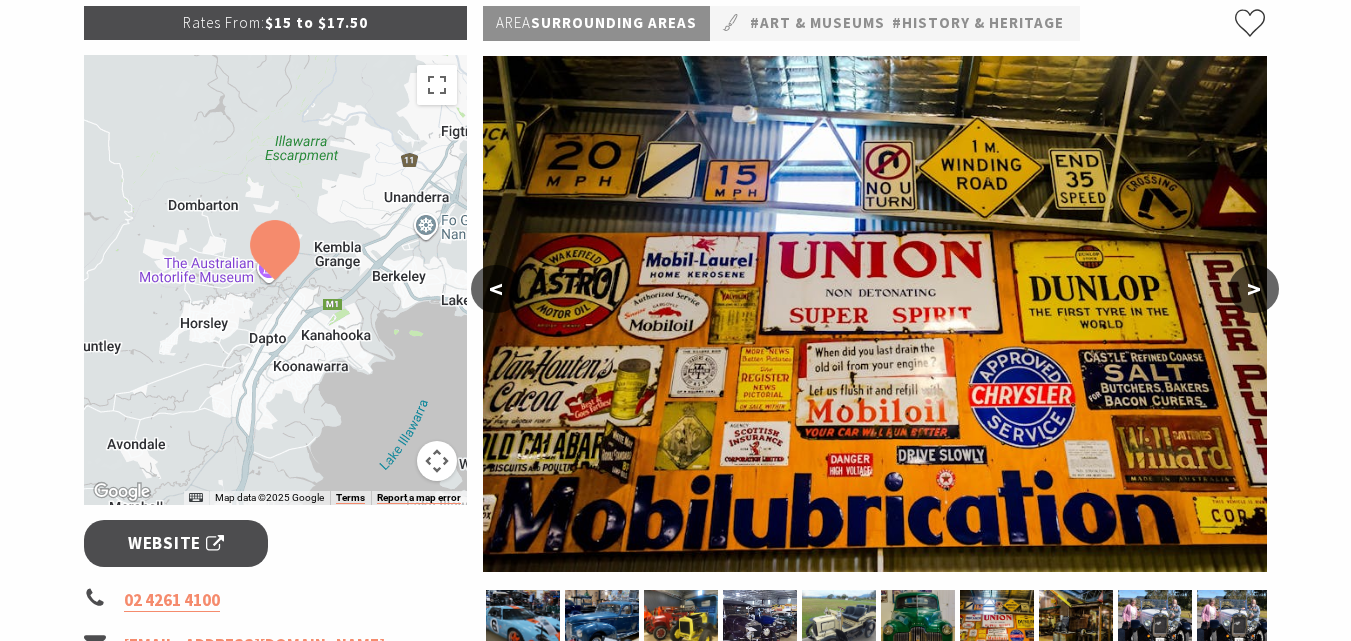
click at [1252, 287] on button ">" at bounding box center [1254, 289] width 50 height 48
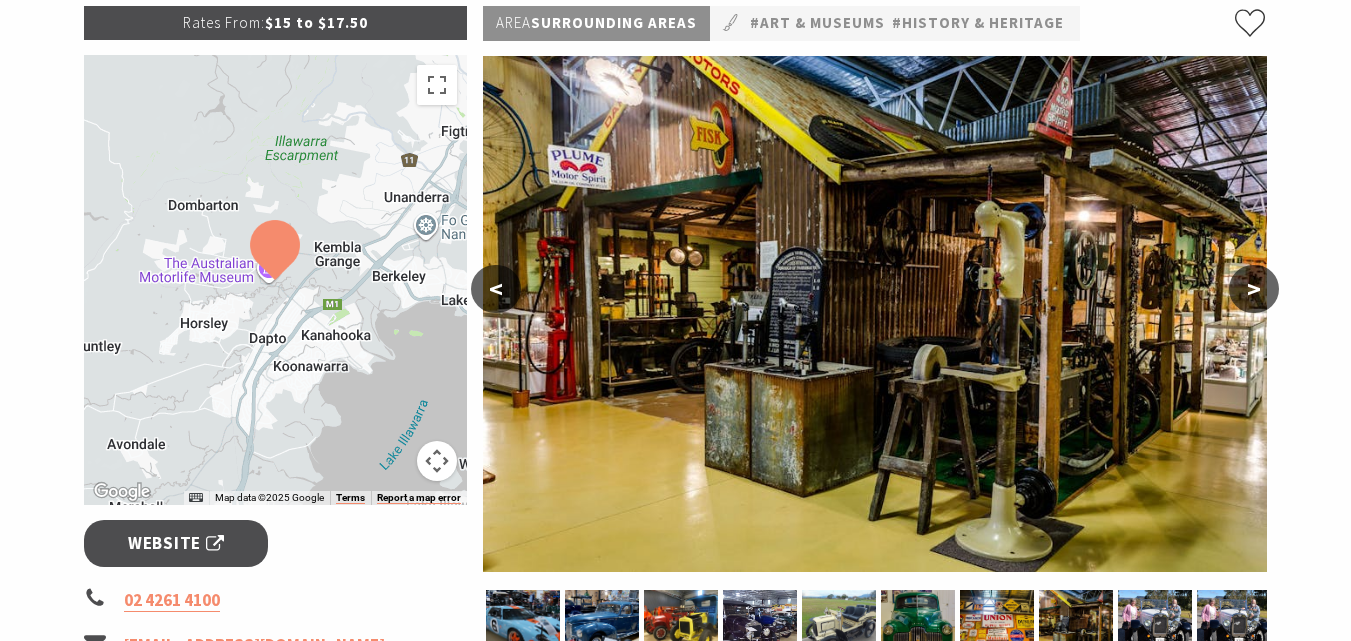
click at [1252, 287] on button ">" at bounding box center [1254, 289] width 50 height 48
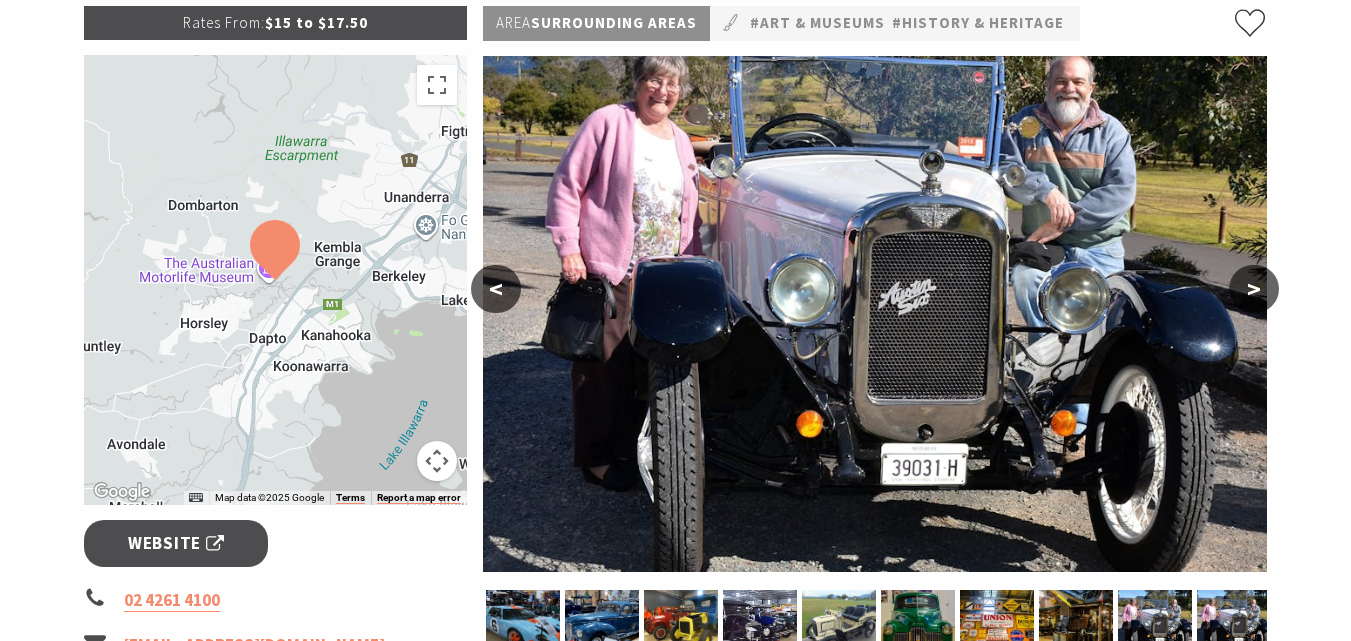
click at [1252, 287] on button ">" at bounding box center [1254, 289] width 50 height 48
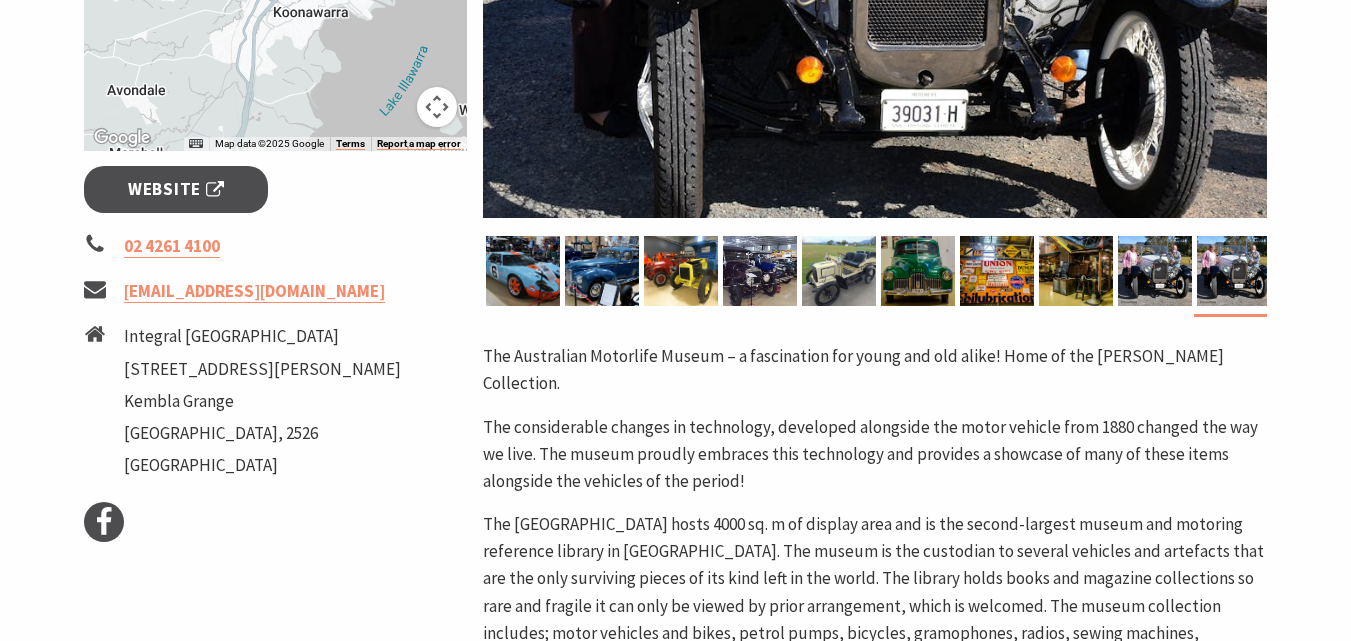
scroll to position [680, 0]
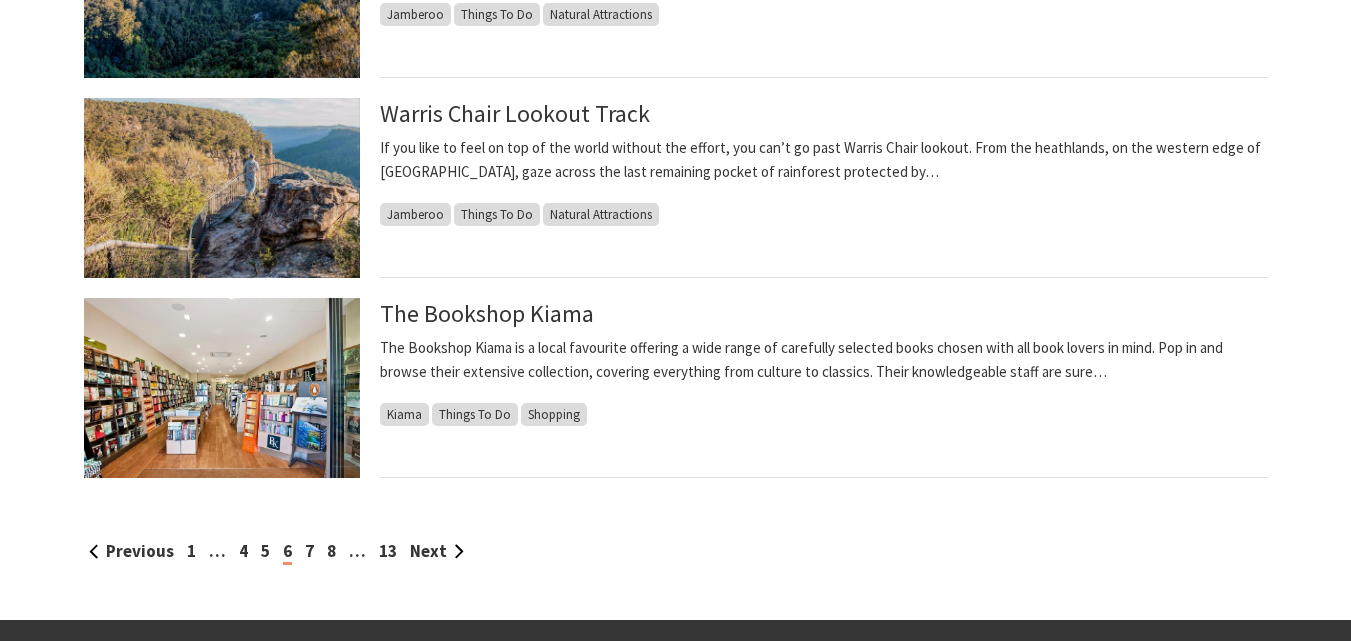
scroll to position [2083, 0]
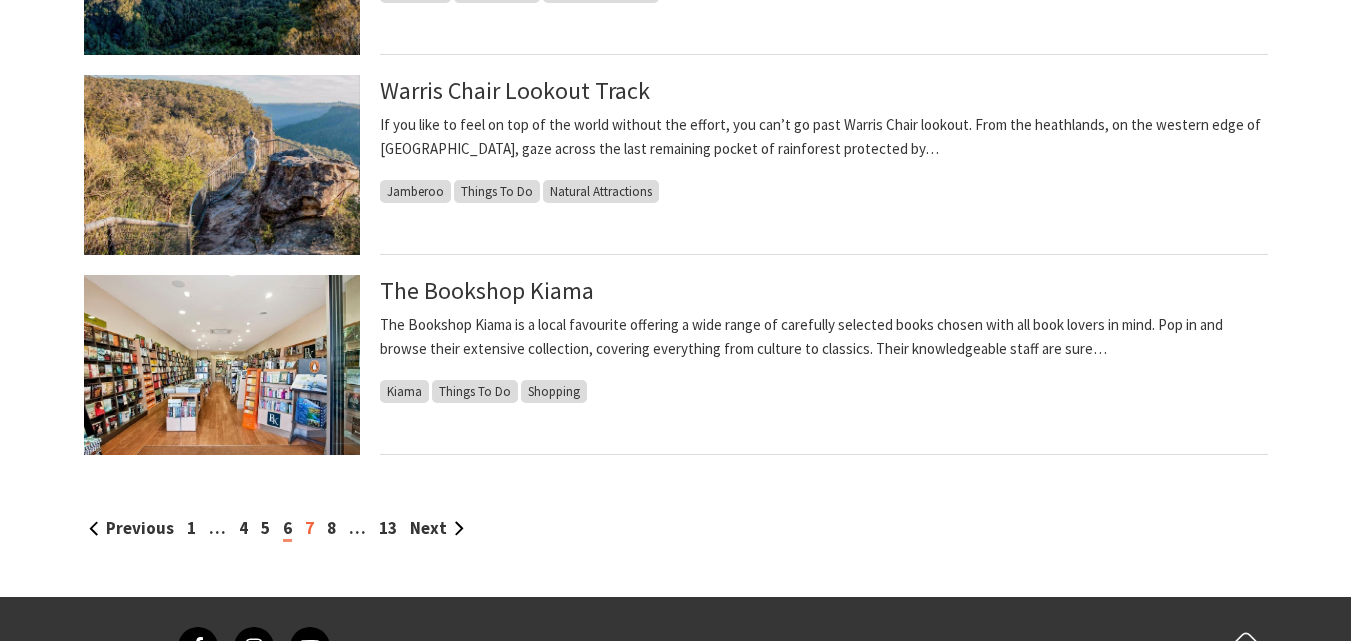
click at [310, 526] on link "7" at bounding box center [309, 528] width 9 height 22
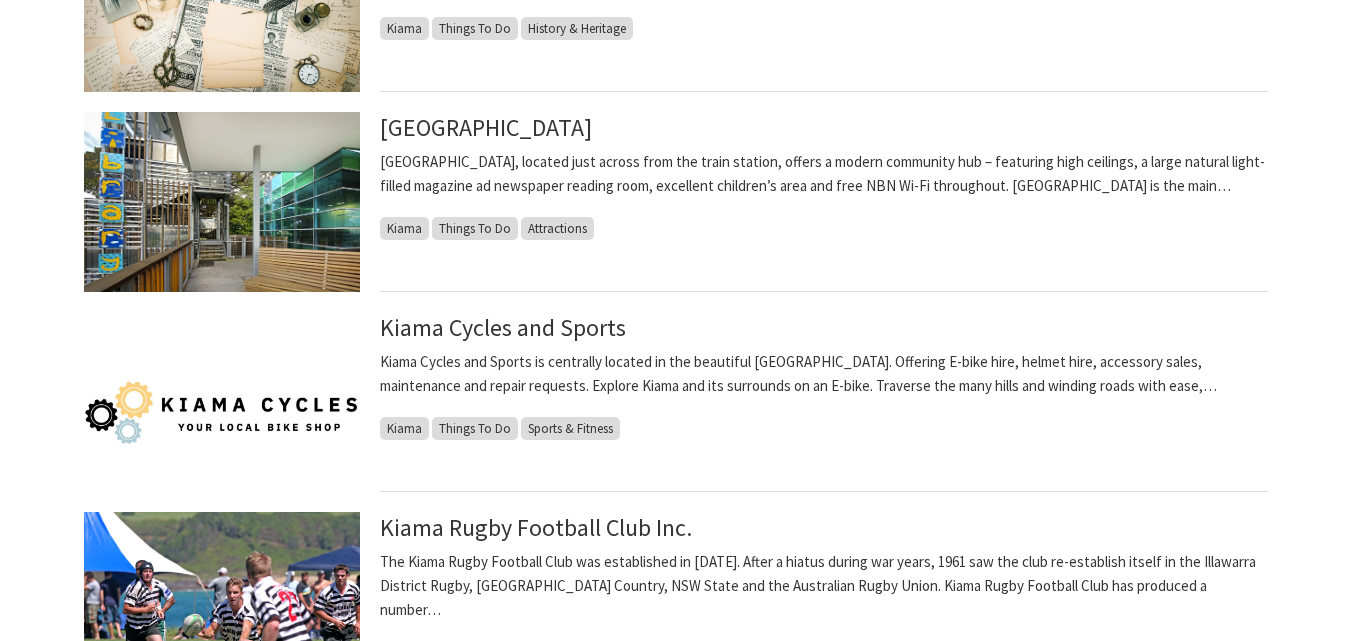
scroll to position [1858, 0]
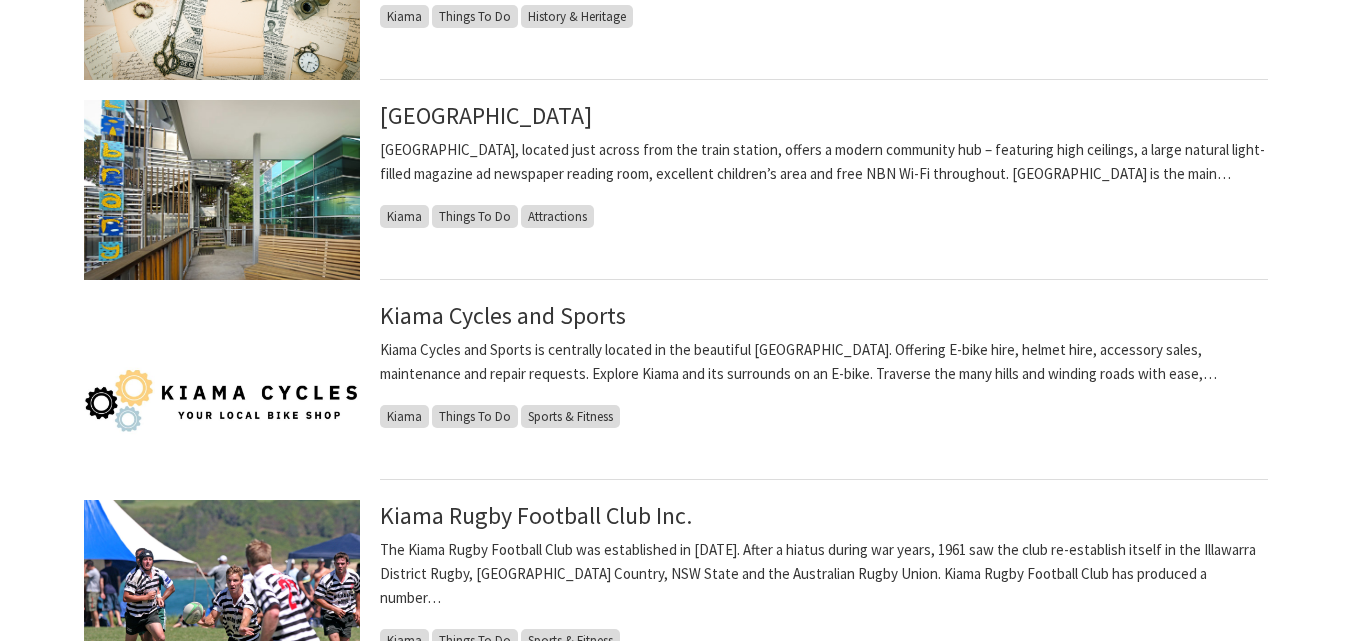
click at [214, 397] on img at bounding box center [222, 390] width 276 height 180
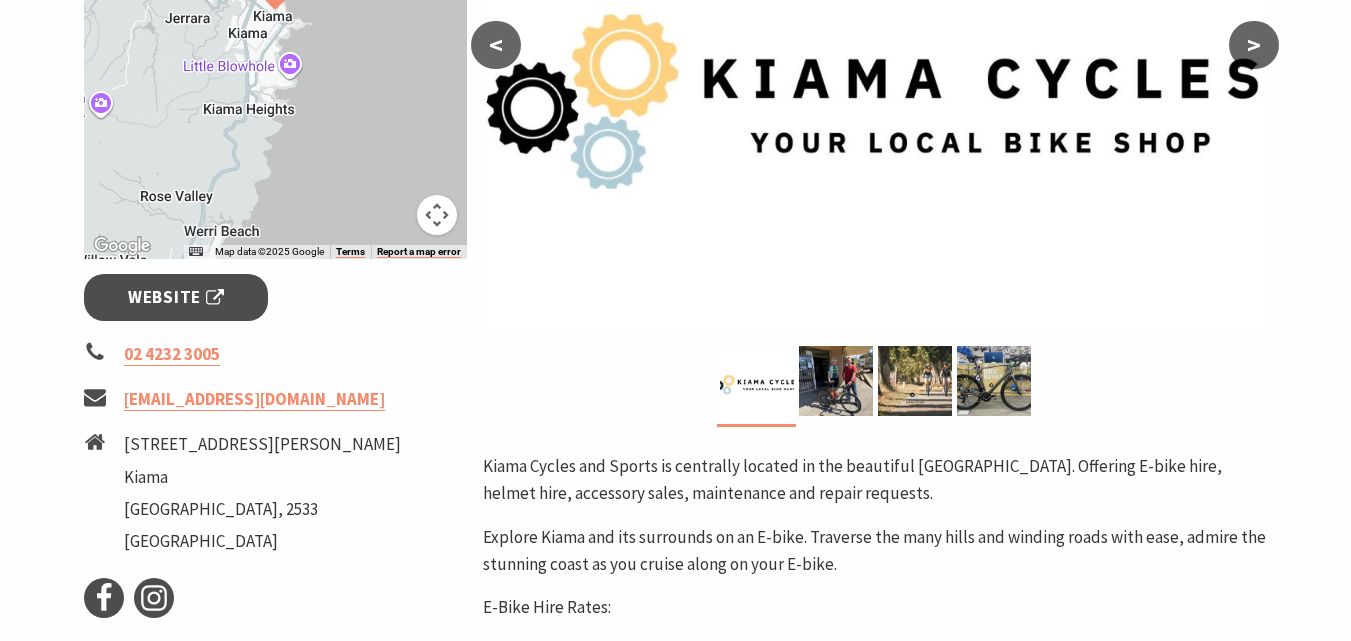
scroll to position [56, 0]
